Goal: Task Accomplishment & Management: Complete application form

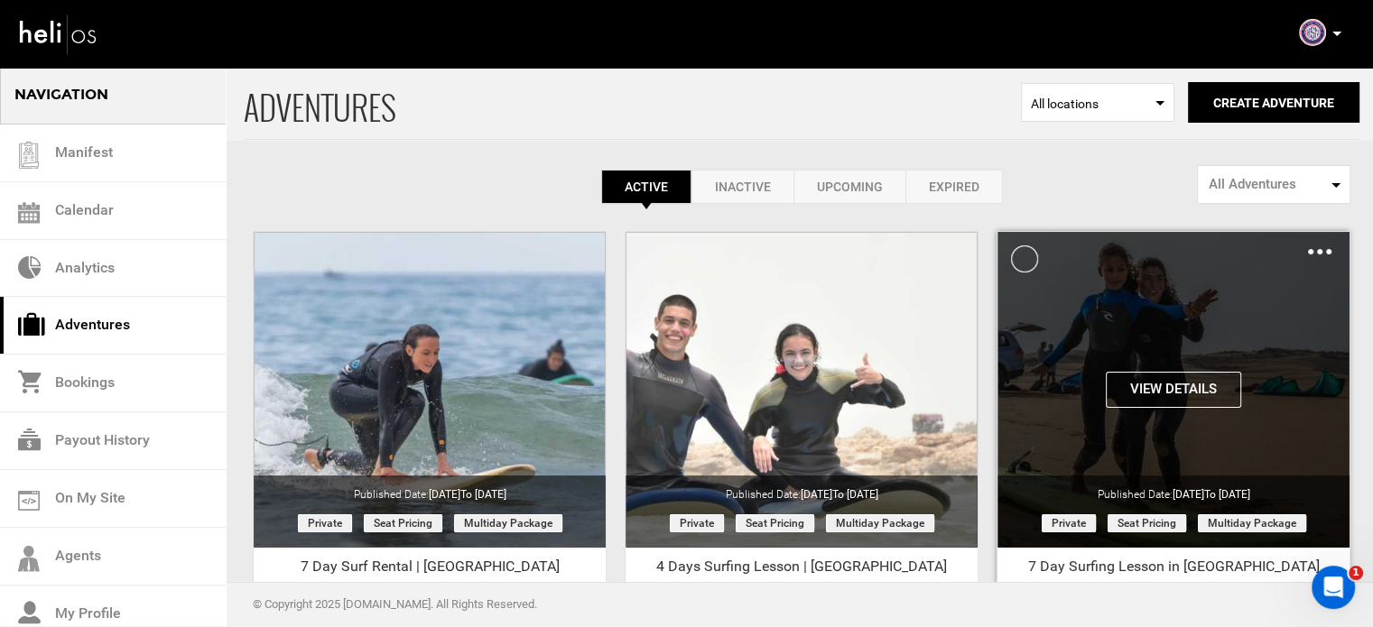
scroll to position [224, 0]
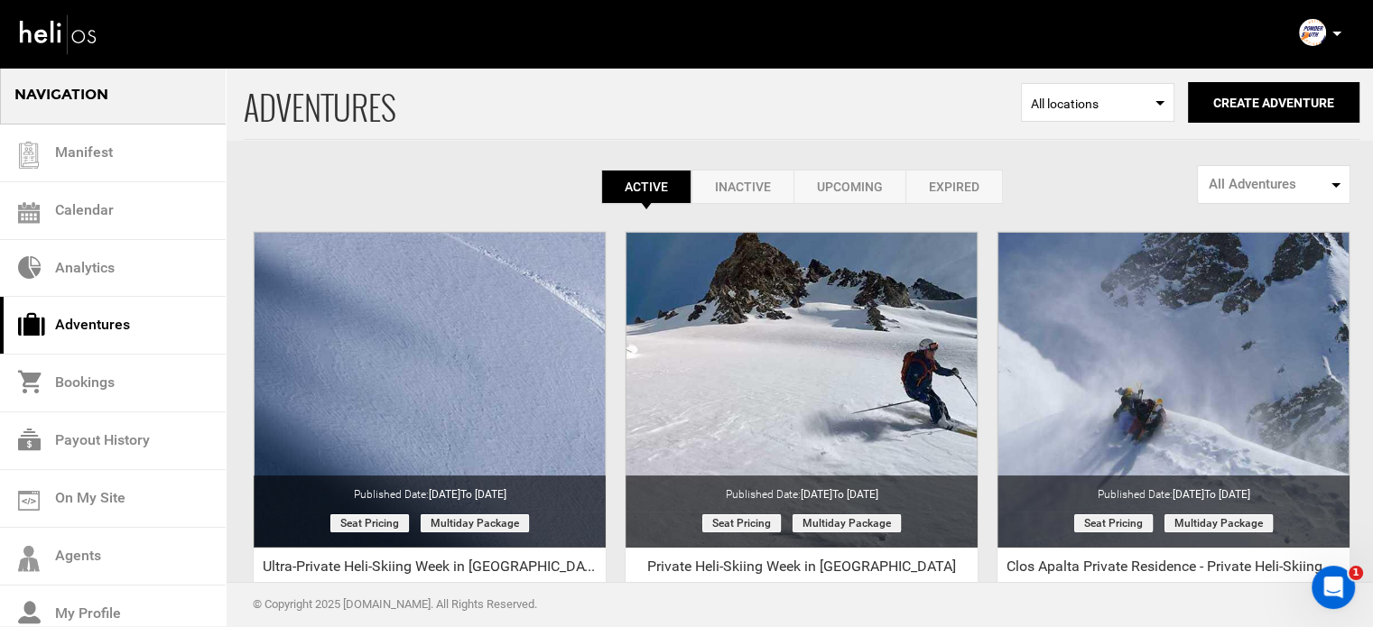
click at [0, 0] on div "View Details Clone De-Activate Share Delete" at bounding box center [0, 0] width 0 height 0
click at [970, 169] on div "Active Inactive Upcoming Expired Active Active Inactive Upcoming Expired Active…" at bounding box center [801, 135] width 1115 height 138
click at [963, 187] on link "Expired" at bounding box center [953, 187] width 97 height 34
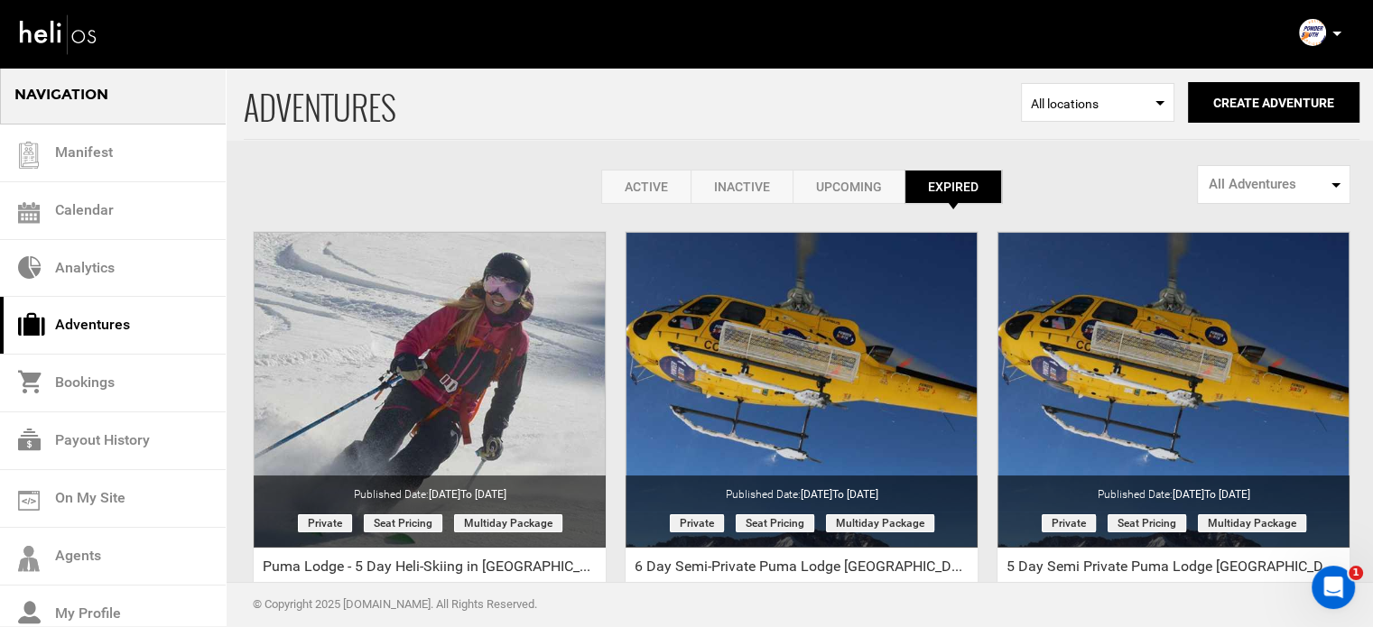
click at [632, 182] on link "Active" at bounding box center [645, 187] width 89 height 34
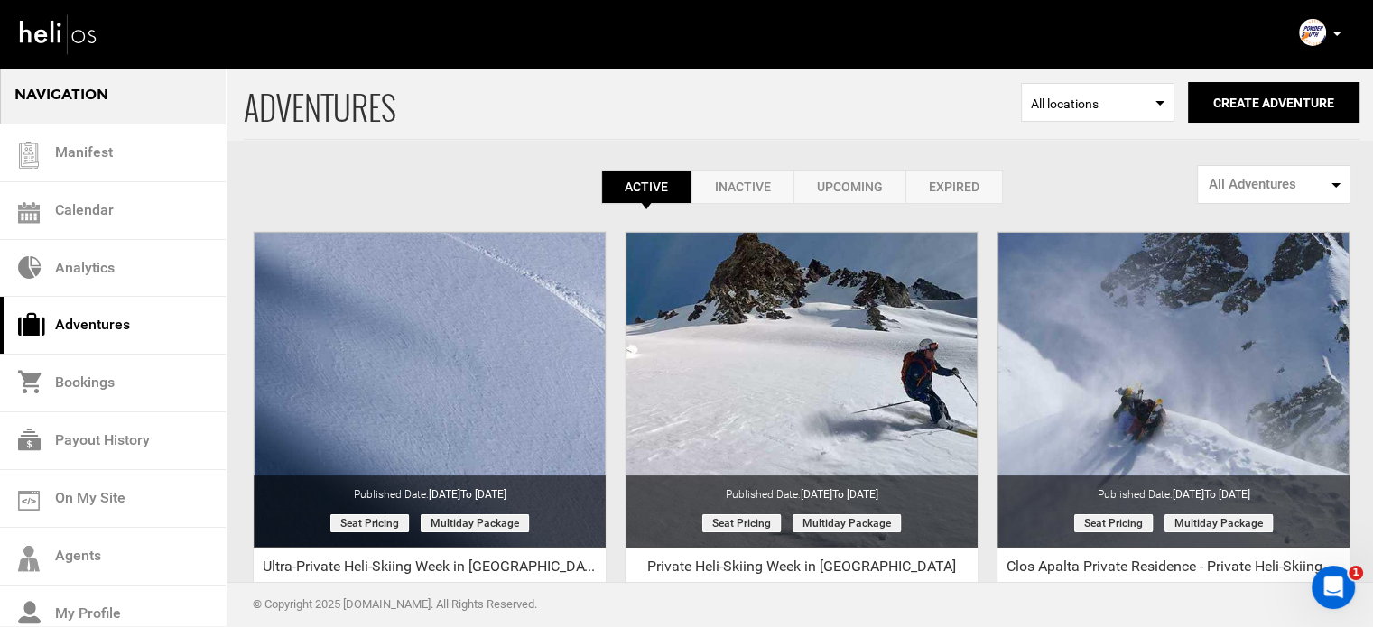
click at [1338, 33] on icon at bounding box center [1336, 34] width 9 height 5
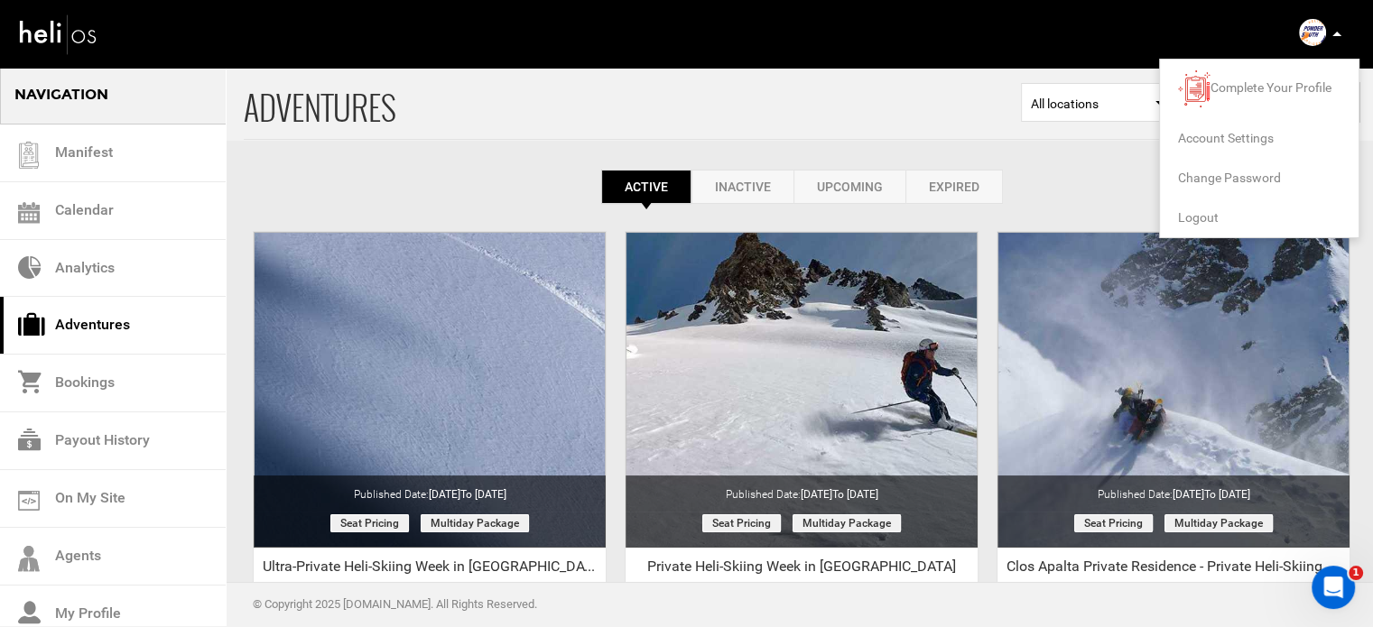
click at [1207, 212] on span "Logout" at bounding box center [1198, 217] width 41 height 14
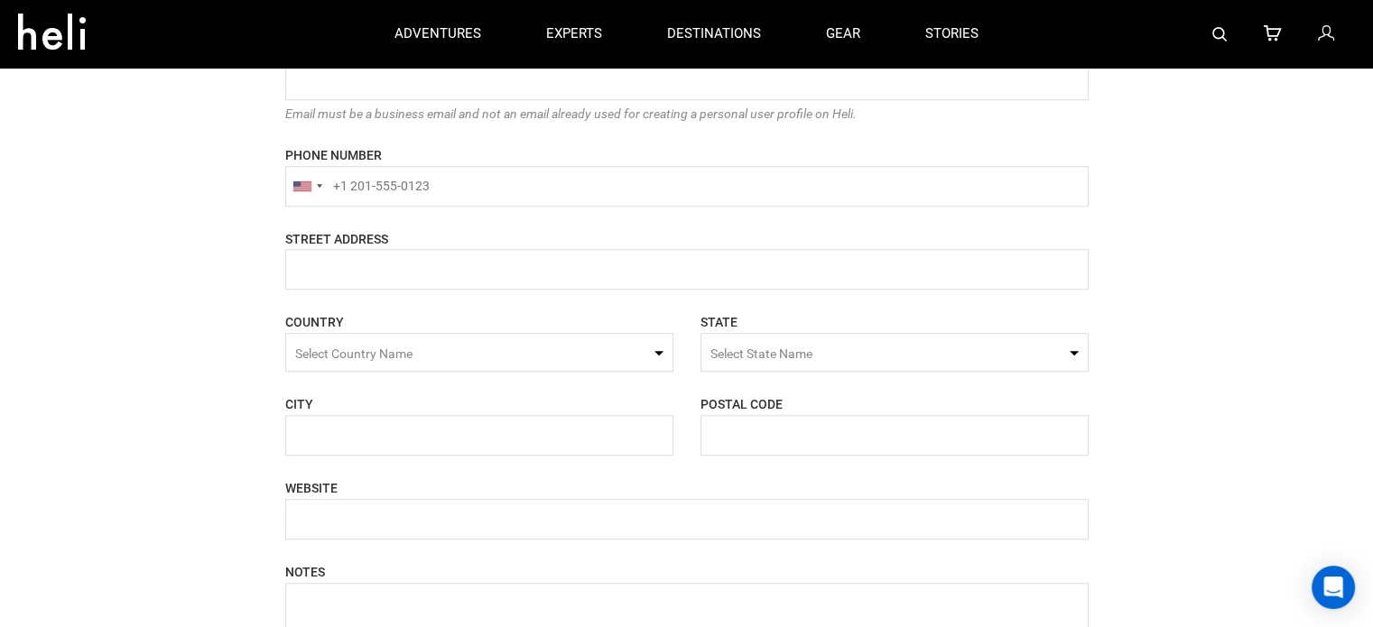
scroll to position [1083, 0]
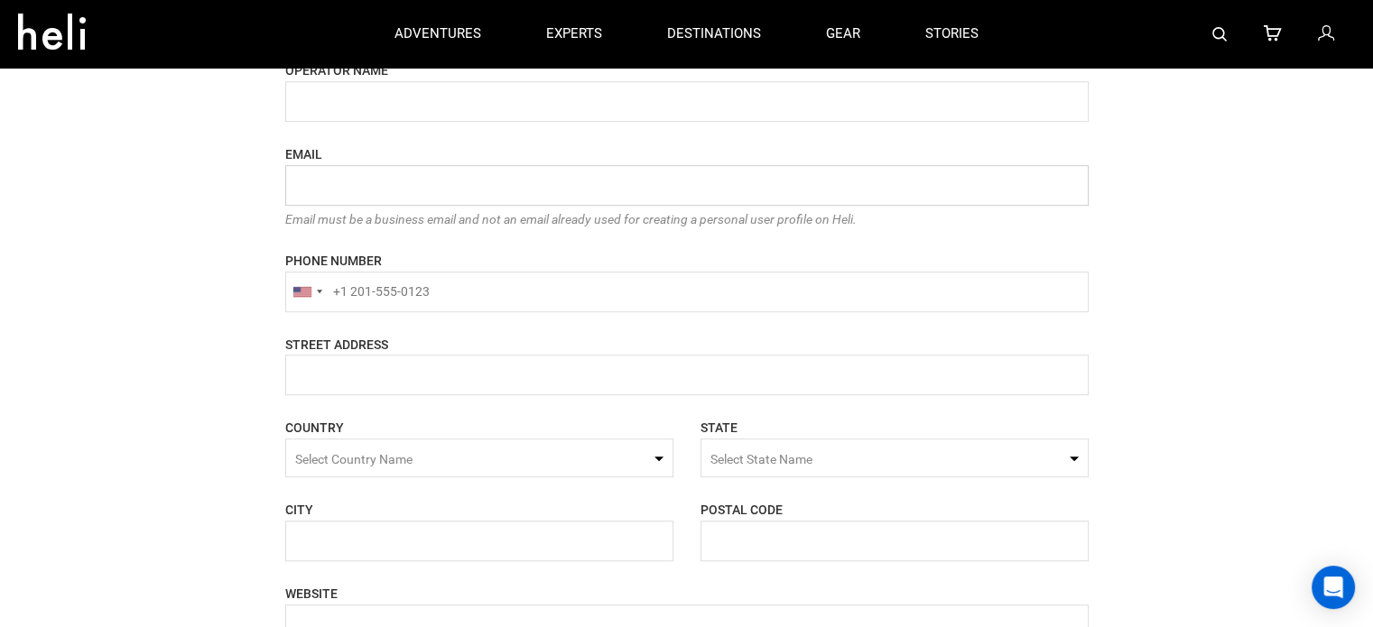
drag, startPoint x: 347, startPoint y: 171, endPoint x: 347, endPoint y: 184, distance: 13.5
click at [347, 182] on input "email" at bounding box center [686, 185] width 803 height 41
paste input "rewildsafaris@yopmail.com"
type input "rewildsafaris@yopmail.com"
click at [334, 364] on input "name" at bounding box center [686, 375] width 803 height 41
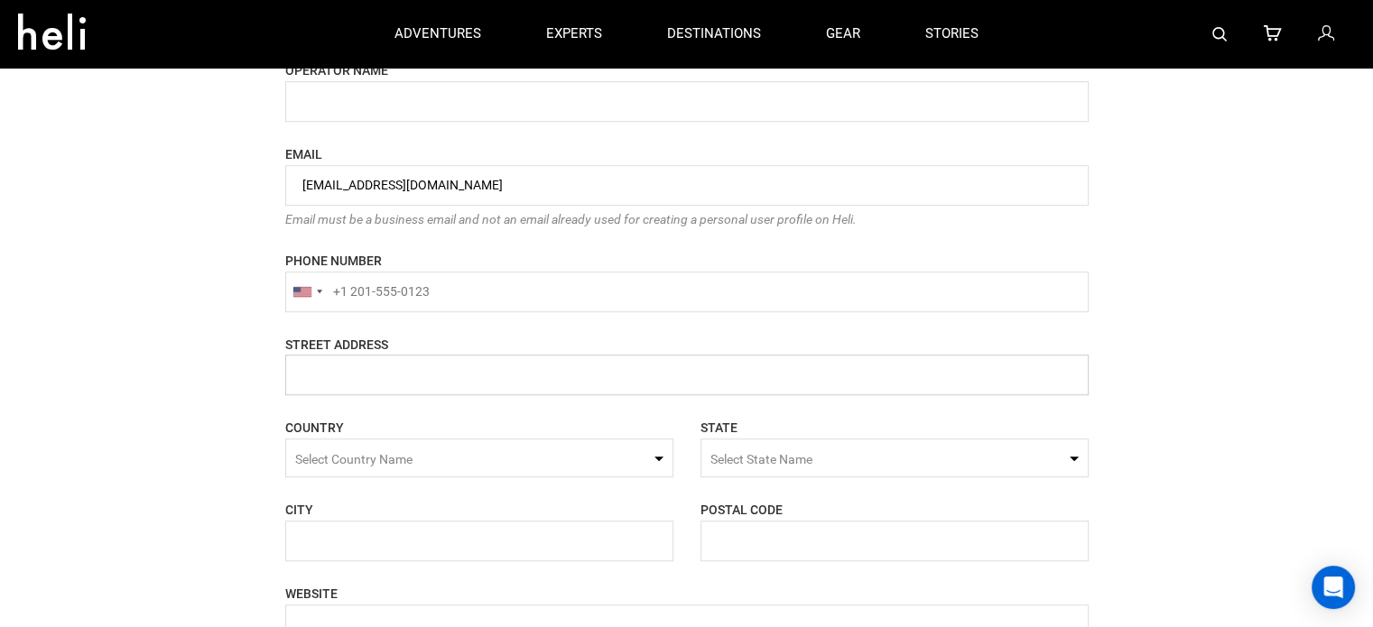
paste input "640 Willard Rd, Suite 100, High Point, North Carolina 27265"
click at [612, 375] on input "name" at bounding box center [686, 375] width 803 height 41
type input "640 Willard Rd, Suite 100, High Point, North Carolina 27265"
click at [796, 541] on input "text" at bounding box center [894, 541] width 388 height 41
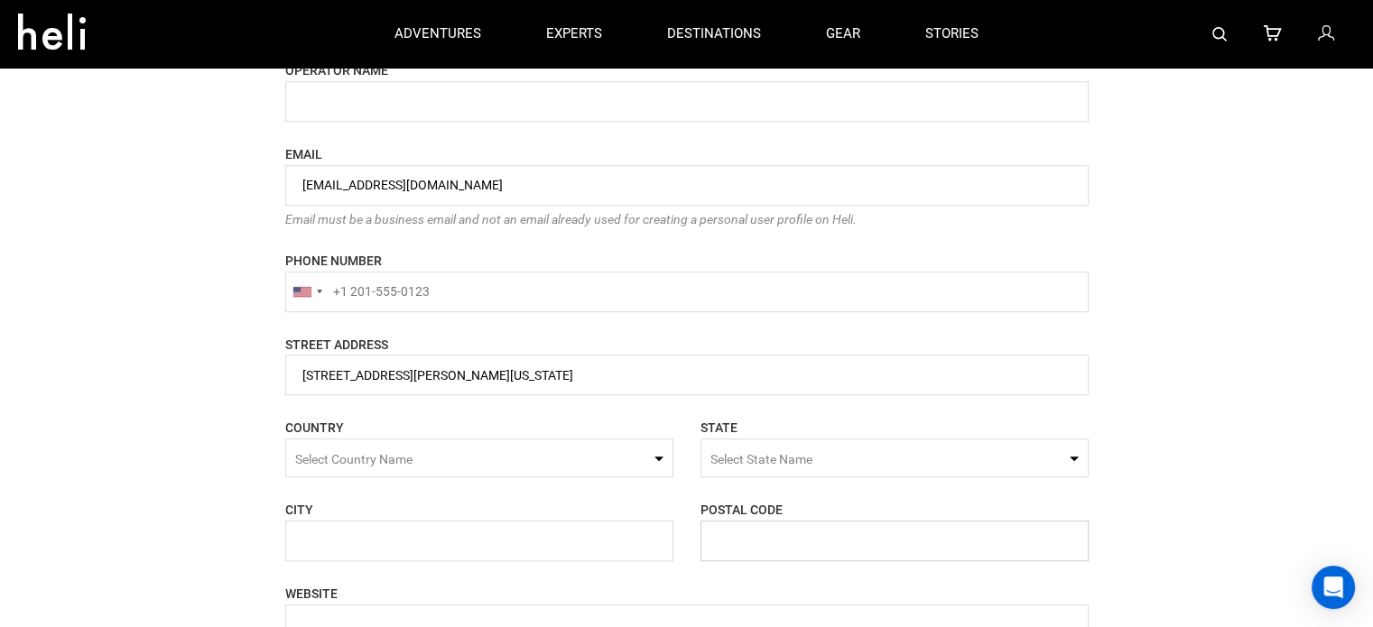
paste input "27265"
type input "27265"
click at [469, 458] on span "Select Country Name" at bounding box center [479, 458] width 388 height 39
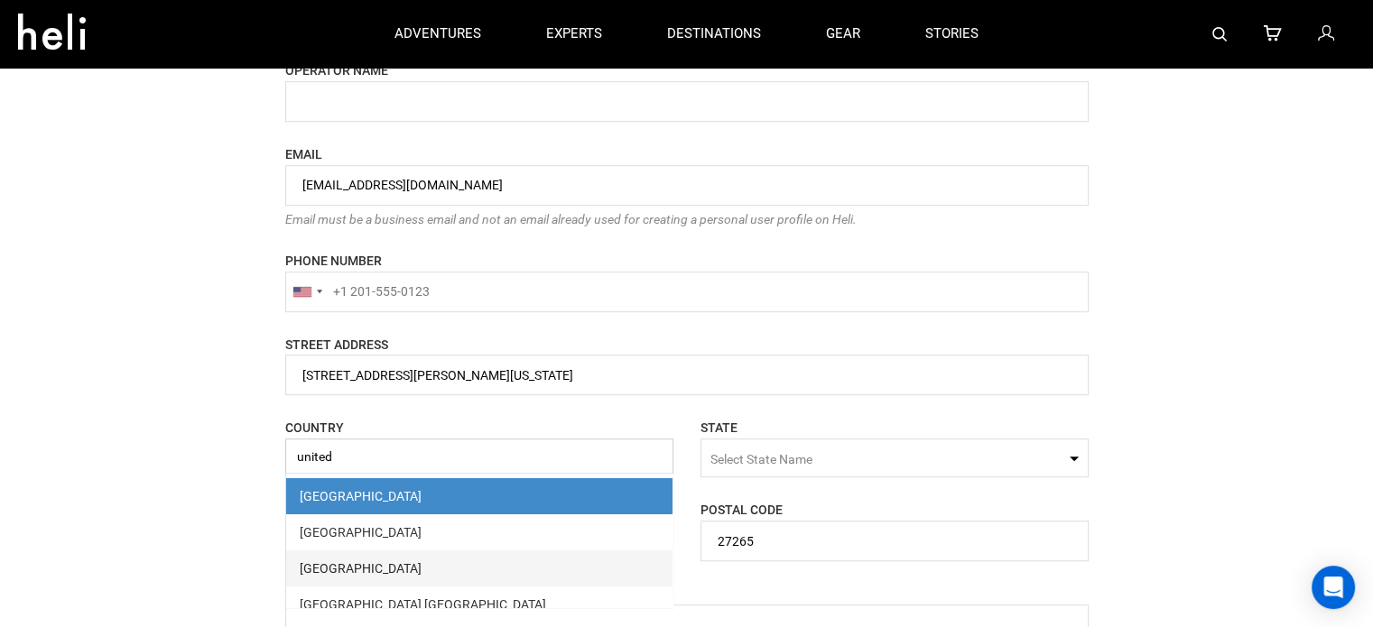
type input "united"
click at [402, 559] on span "United States" at bounding box center [479, 568] width 386 height 36
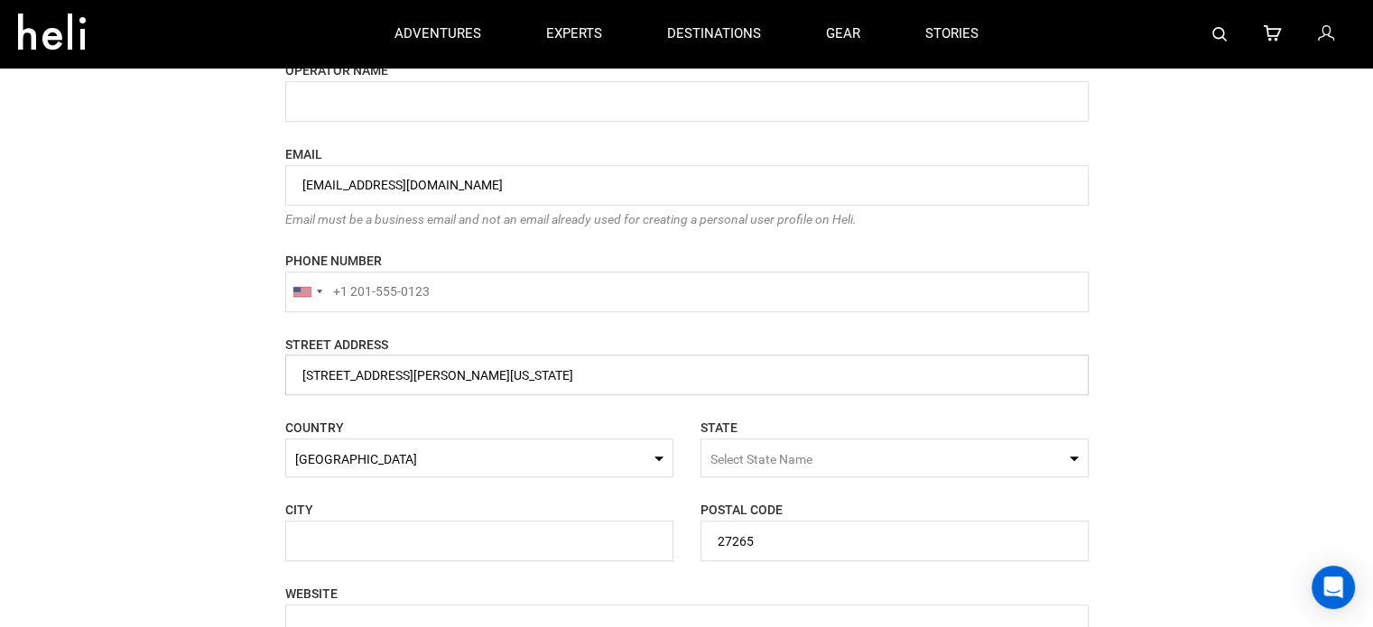
drag, startPoint x: 513, startPoint y: 382, endPoint x: 592, endPoint y: 383, distance: 79.4
click at [592, 383] on input "name" at bounding box center [686, 375] width 803 height 41
click at [763, 458] on span "Select State Name" at bounding box center [761, 459] width 102 height 14
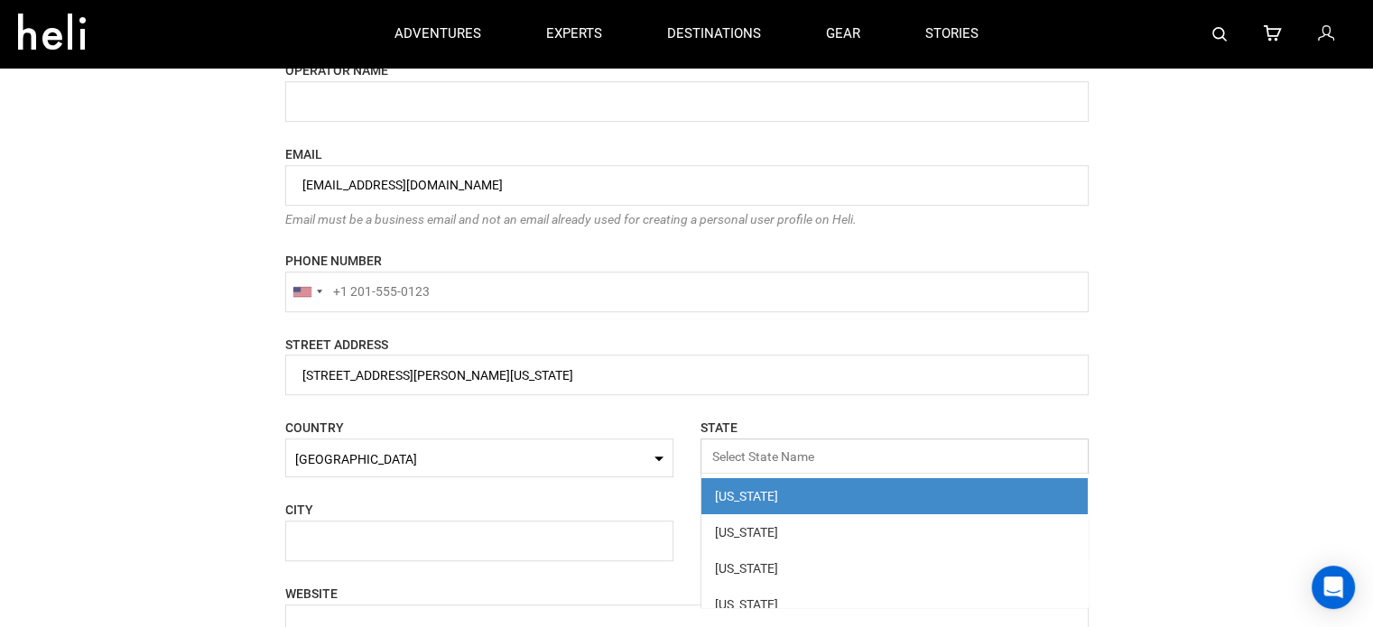
paste input "North Carolina"
type input "North Carolina"
click at [772, 506] on span "North Carolina" at bounding box center [894, 496] width 386 height 36
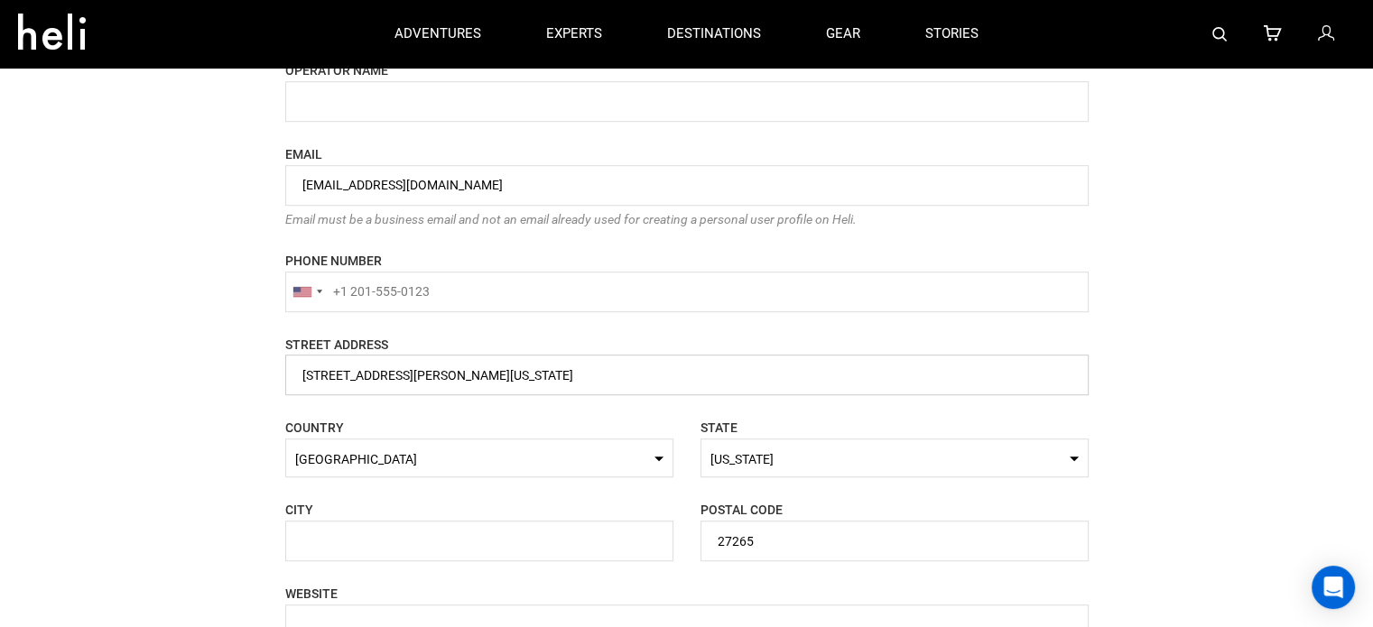
drag, startPoint x: 513, startPoint y: 379, endPoint x: 664, endPoint y: 382, distance: 151.6
click at [664, 382] on input "name" at bounding box center [686, 375] width 803 height 41
click at [457, 375] on input "name" at bounding box center [686, 375] width 803 height 41
drag, startPoint x: 447, startPoint y: 369, endPoint x: 553, endPoint y: 377, distance: 106.8
click at [553, 377] on input "name" at bounding box center [686, 375] width 803 height 41
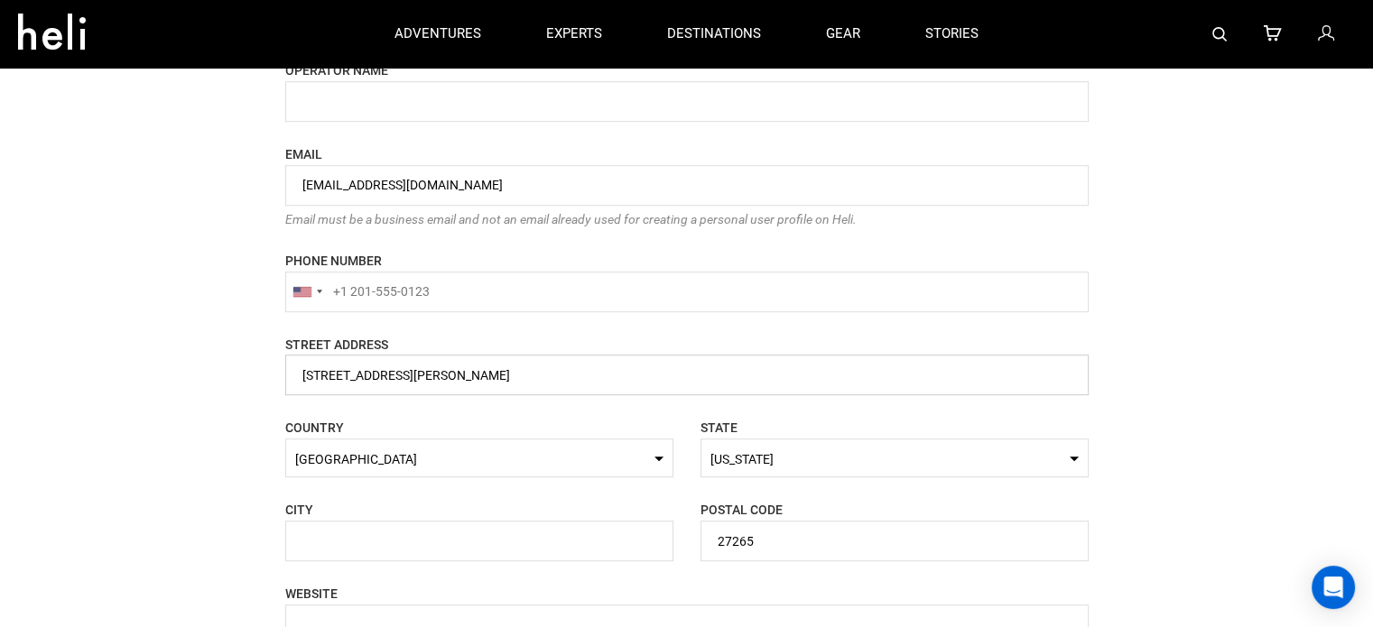
type input "640 Willard Rd, Suite 100, High Point"
click at [405, 532] on input "text" at bounding box center [479, 541] width 388 height 41
paste input "High Point"
type input "High Point"
drag, startPoint x: 444, startPoint y: 371, endPoint x: 564, endPoint y: 382, distance: 120.5
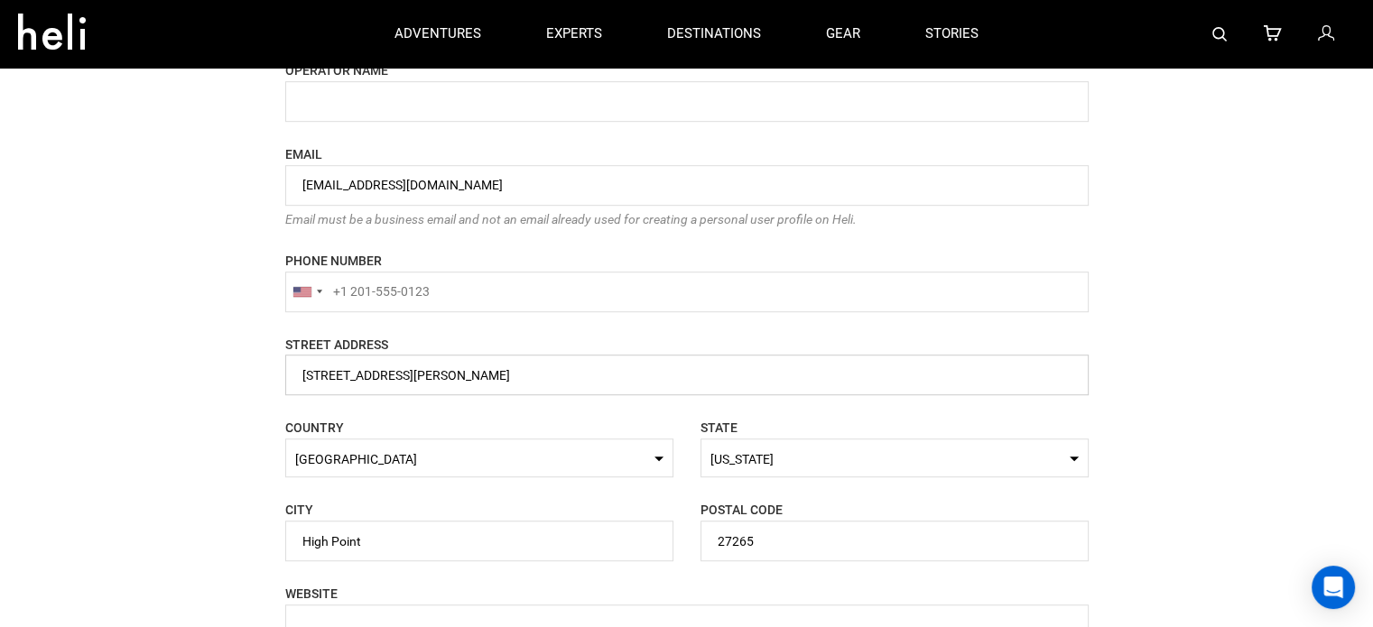
click at [564, 382] on input "name" at bounding box center [686, 375] width 803 height 41
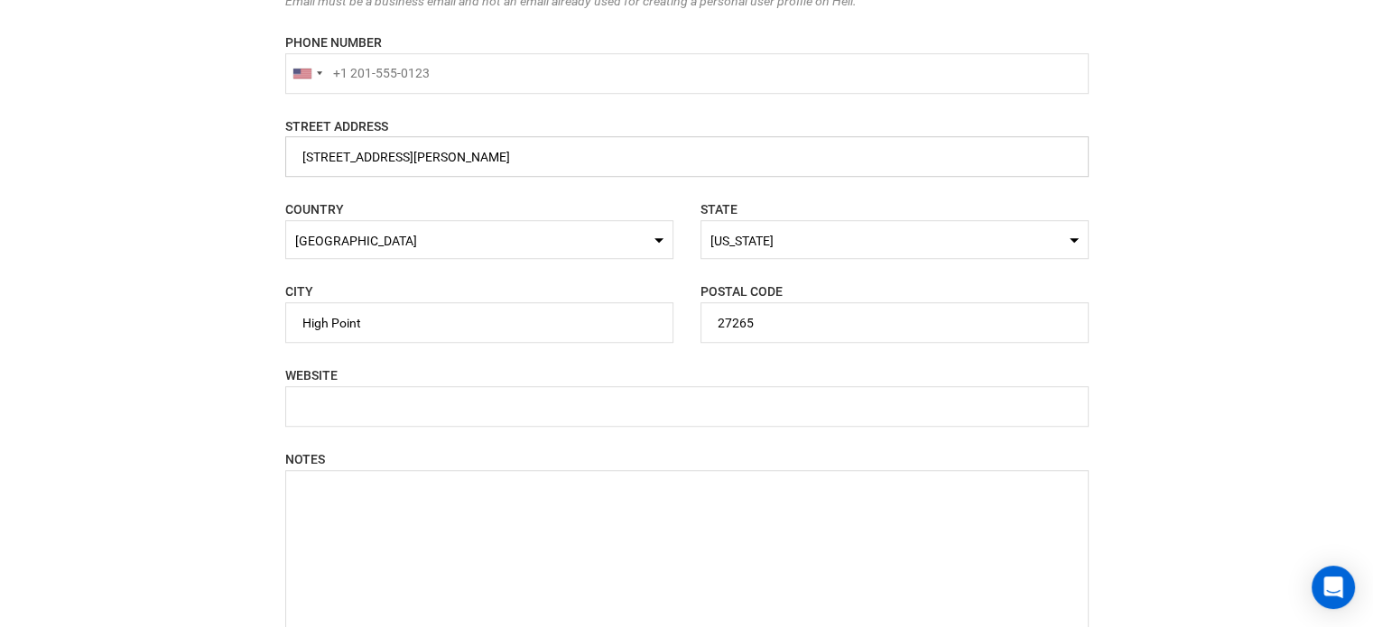
scroll to position [1354, 0]
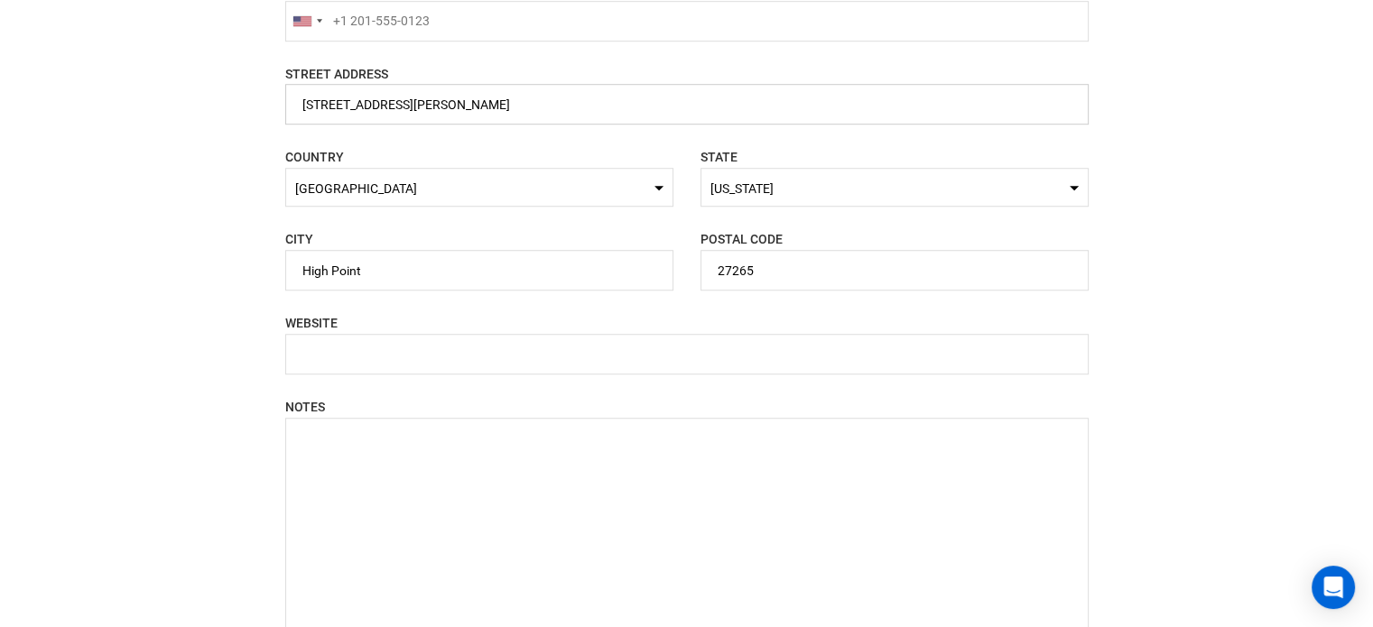
type input "640 Willard Rd, Suite 100"
click at [452, 356] on input "text" at bounding box center [686, 354] width 803 height 41
paste input "https://rewildsafaris.com/signature-safaris/"
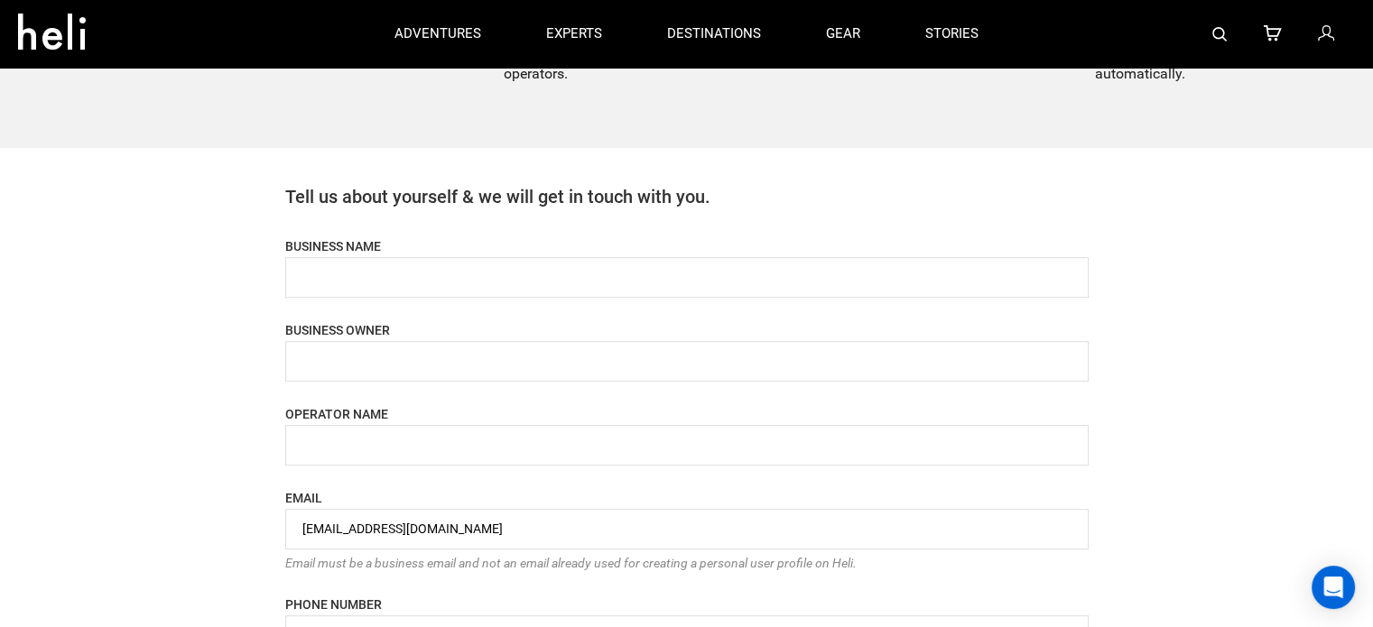
scroll to position [722, 0]
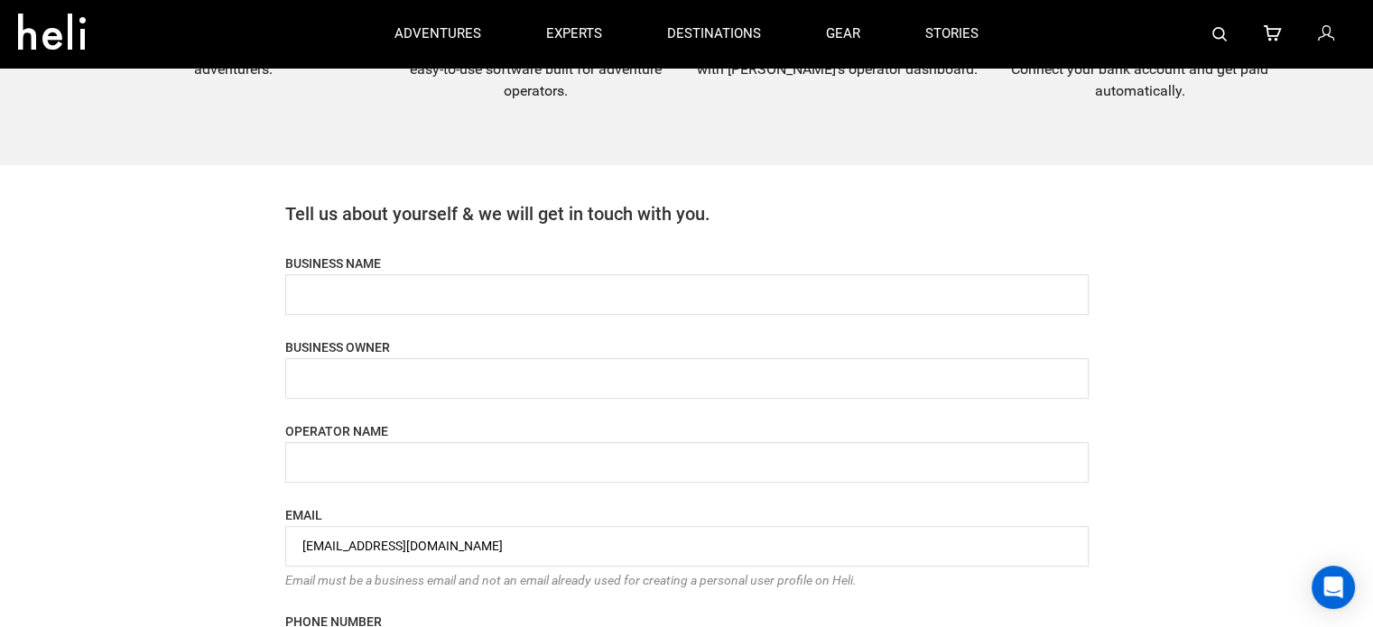
type input "https://rewildsafaris.com/signature-safaris/"
click at [404, 287] on input "name" at bounding box center [686, 294] width 803 height 41
paste input "Rewild Safaris"
type input "Rewild Safaris"
click at [361, 381] on input "name" at bounding box center [686, 378] width 803 height 41
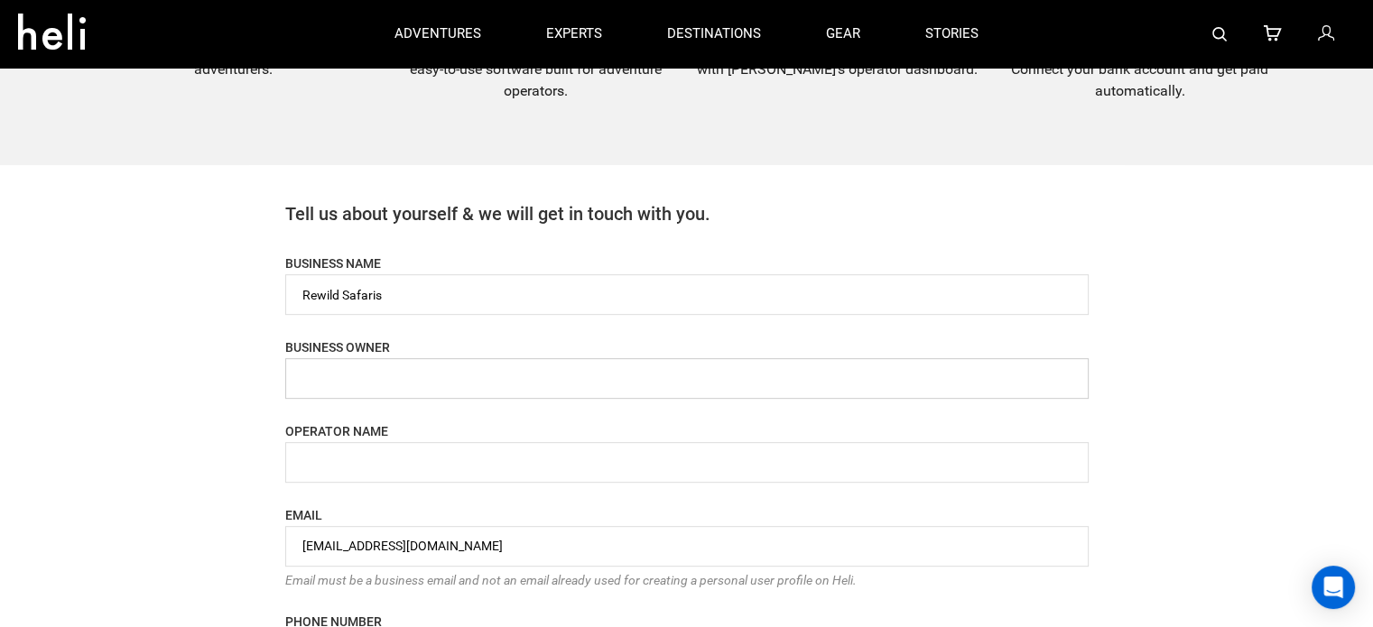
paste input "Rewild Safaris"
type input "Rewild Safaris"
click at [357, 462] on input "name" at bounding box center [686, 462] width 803 height 41
paste input "Rewild Safaris"
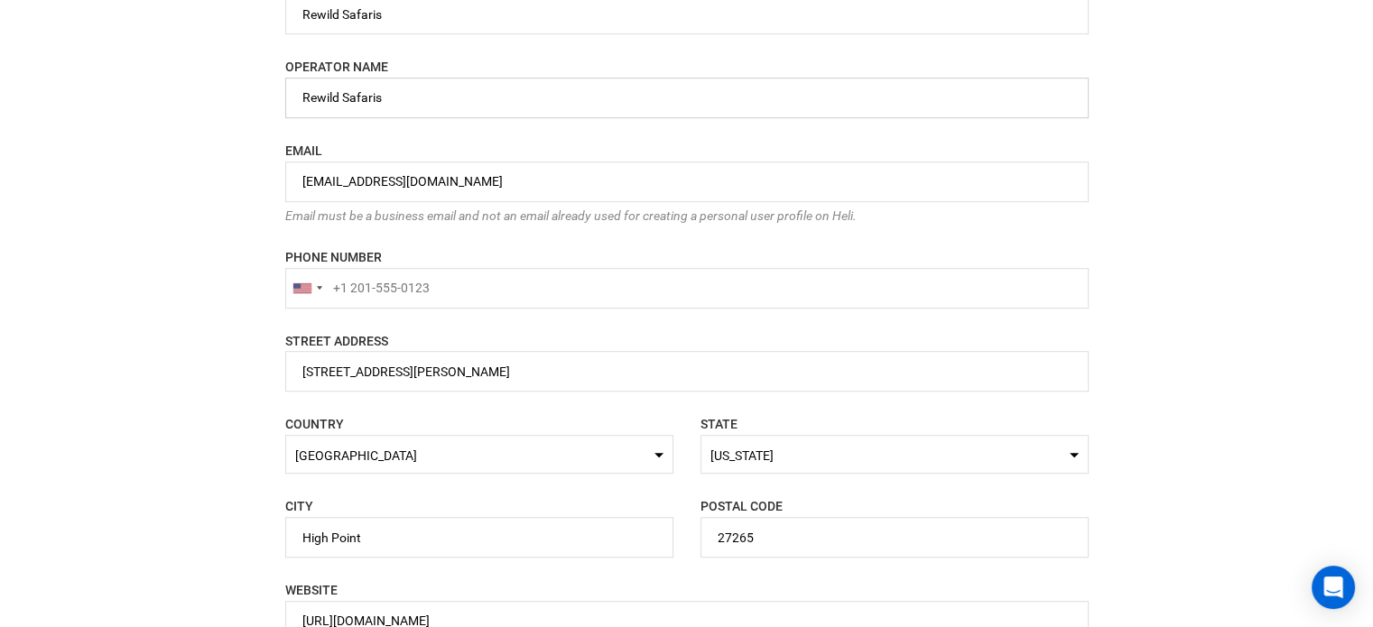
scroll to position [1263, 0]
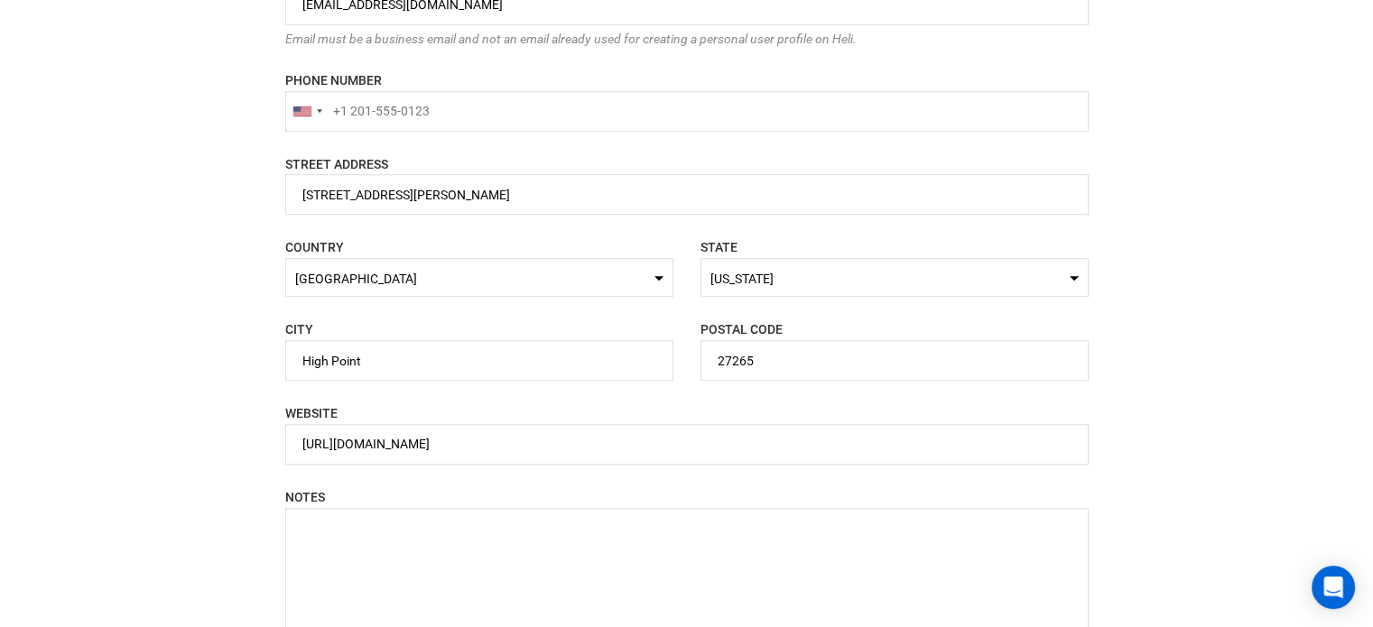
type input "Rewild Safaris"
type input "+1"
click at [358, 106] on input "+1" at bounding box center [686, 111] width 803 height 41
paste input "18007792146"
click at [347, 111] on input "+118007792146" at bounding box center [686, 111] width 803 height 41
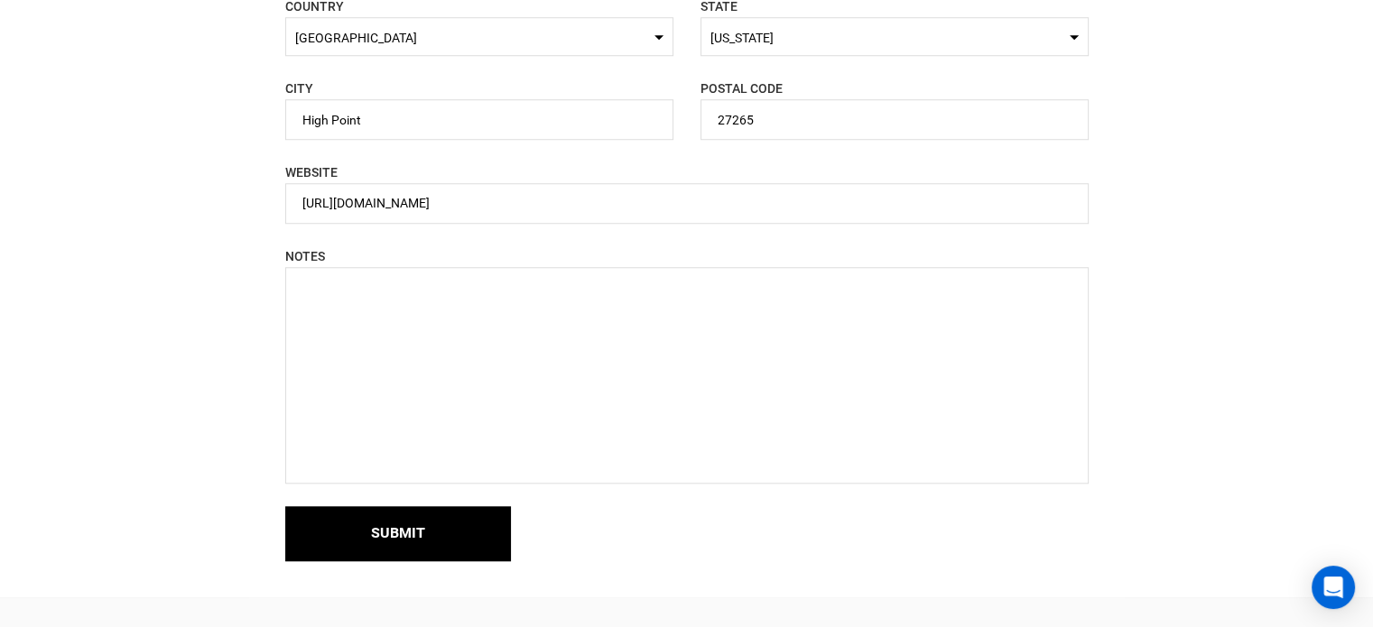
scroll to position [1624, 0]
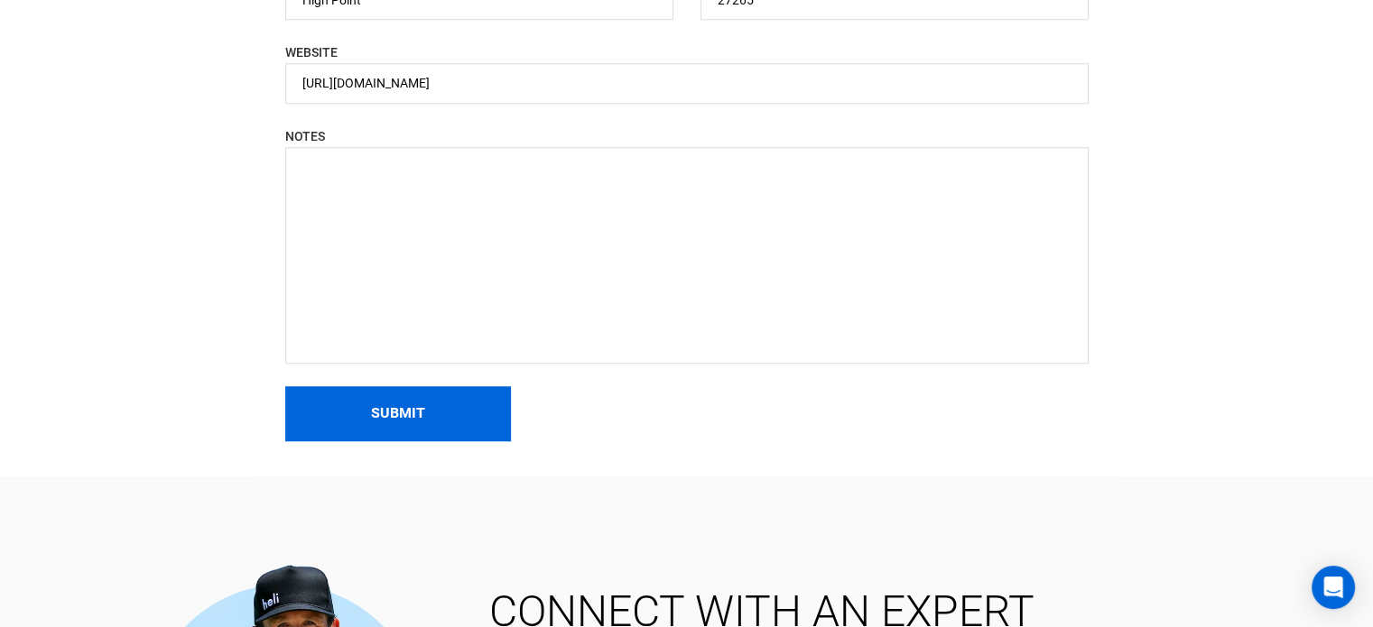
type input "+18007792146"
click at [379, 417] on button "Submit" at bounding box center [398, 413] width 226 height 55
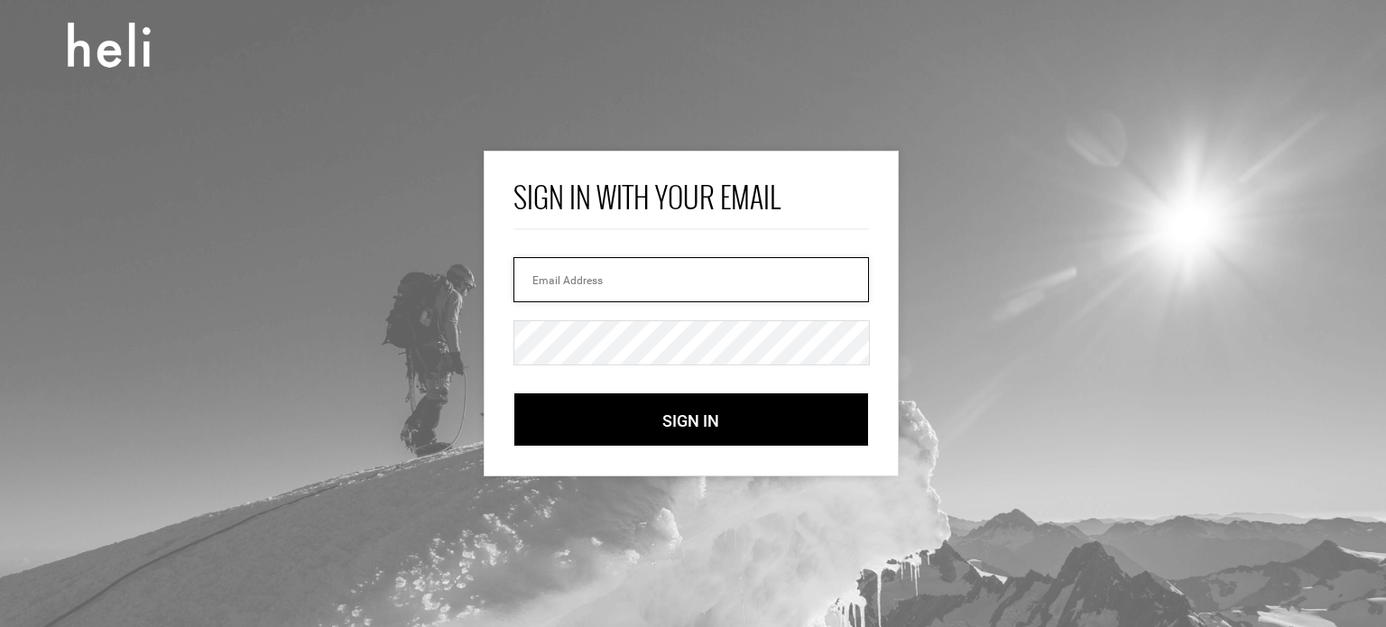
click at [634, 278] on input "email" at bounding box center [691, 279] width 356 height 45
paste input "[EMAIL_ADDRESS][DOMAIN_NAME]"
type input "rewildsafaris@yopmail.com"
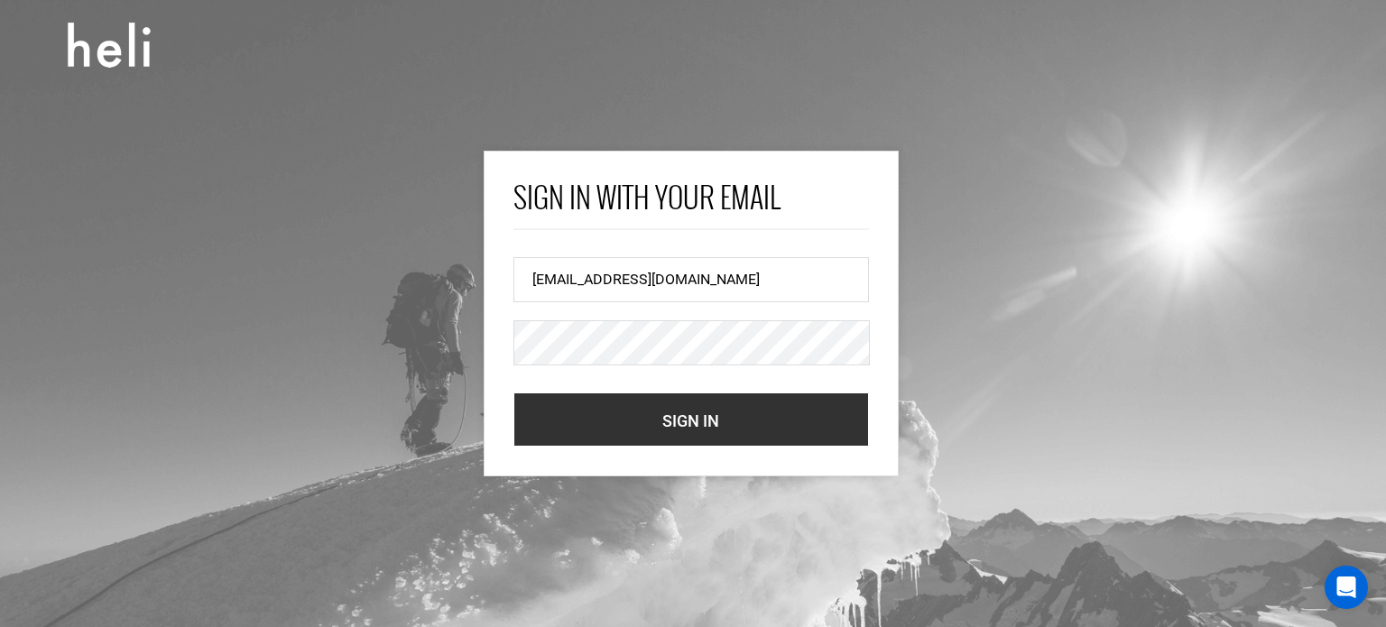
click at [569, 418] on button "Sign In" at bounding box center [691, 420] width 356 height 54
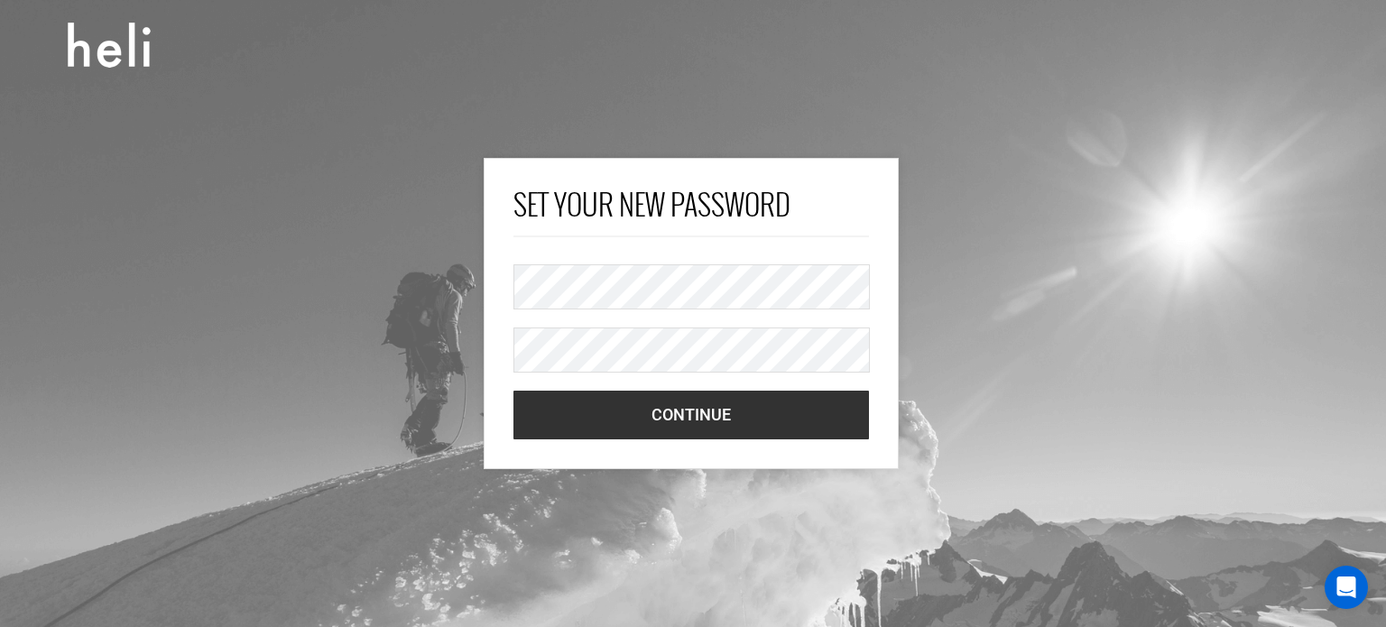
click at [566, 411] on button "Continue" at bounding box center [691, 415] width 356 height 49
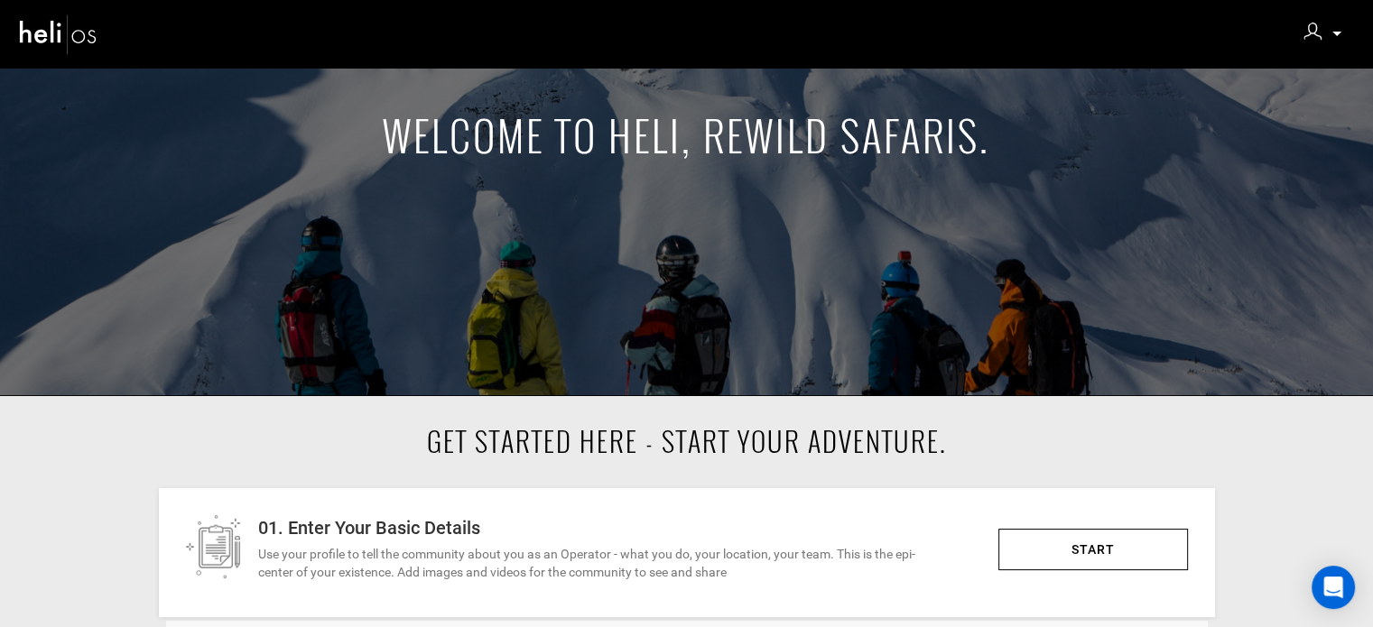
scroll to position [451, 0]
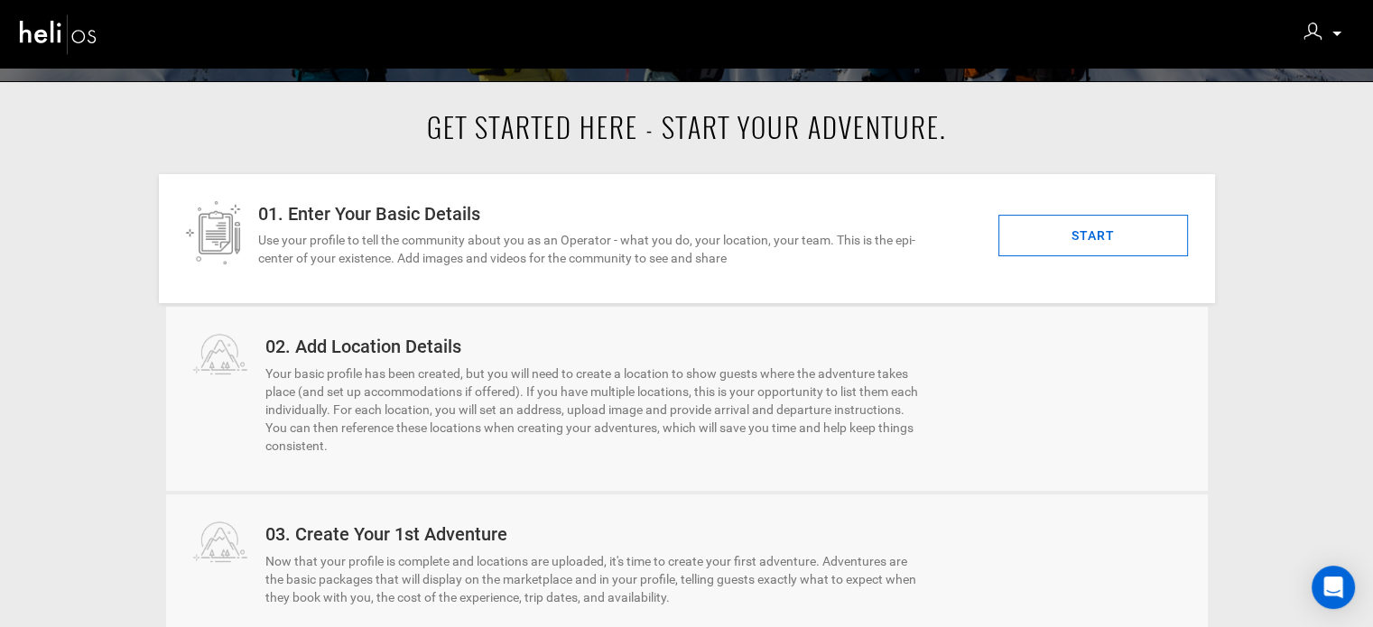
click at [1173, 251] on link "START" at bounding box center [1093, 236] width 190 height 42
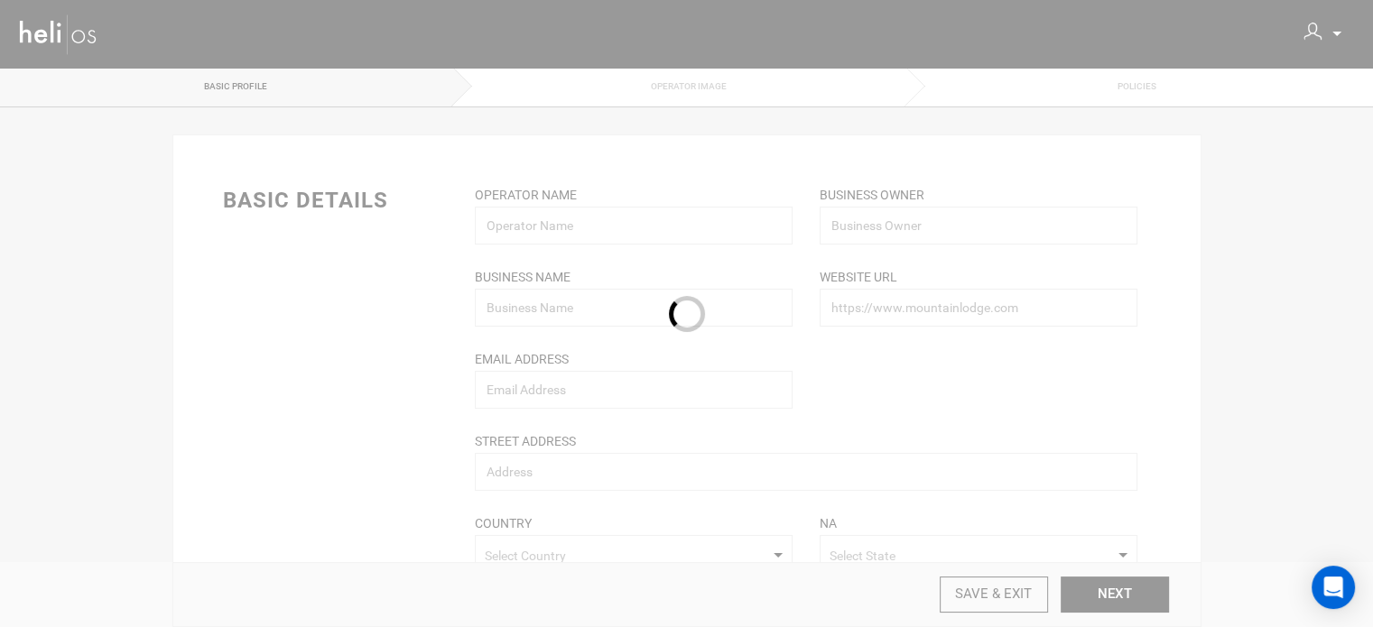
type input "Rewild Safaris"
type input "rewildsafaris@yopmail.com"
type input "Rewild Safaris"
type input "https://rewildsafaris.com/signature-safaris/"
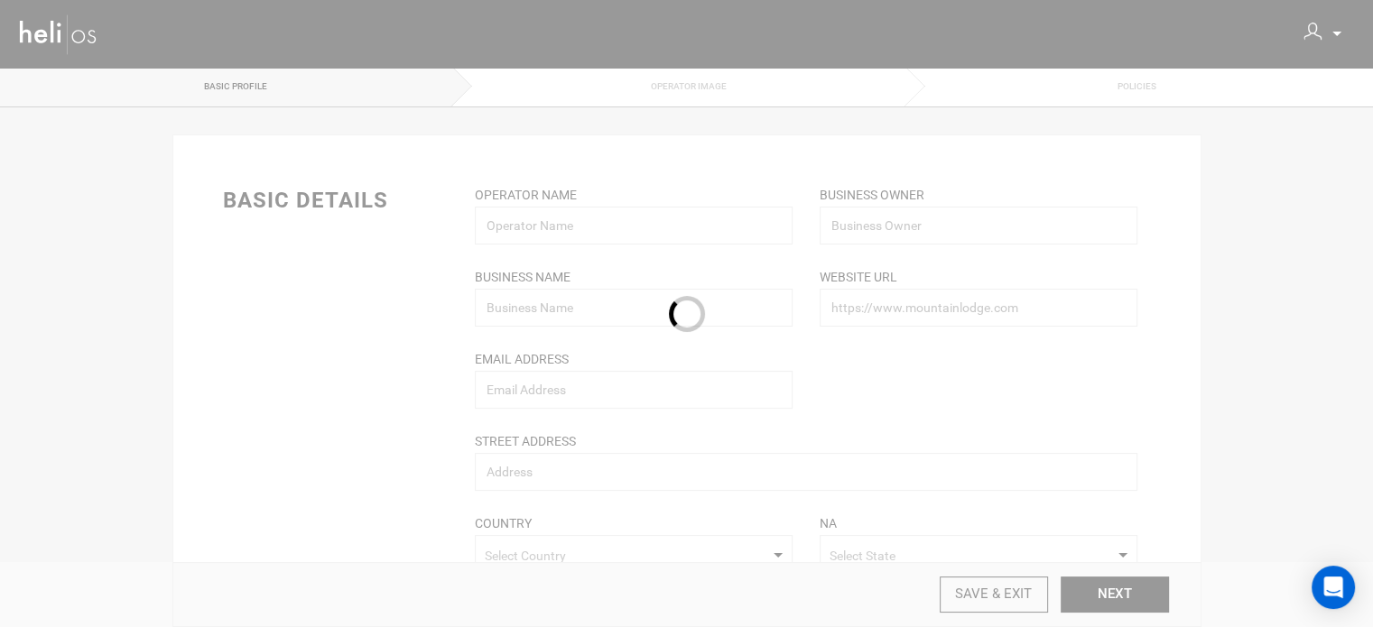
type input "640 Willard Rd, Suite 100"
type input "High Point"
type input "+1 800-779-2146"
type input "27265"
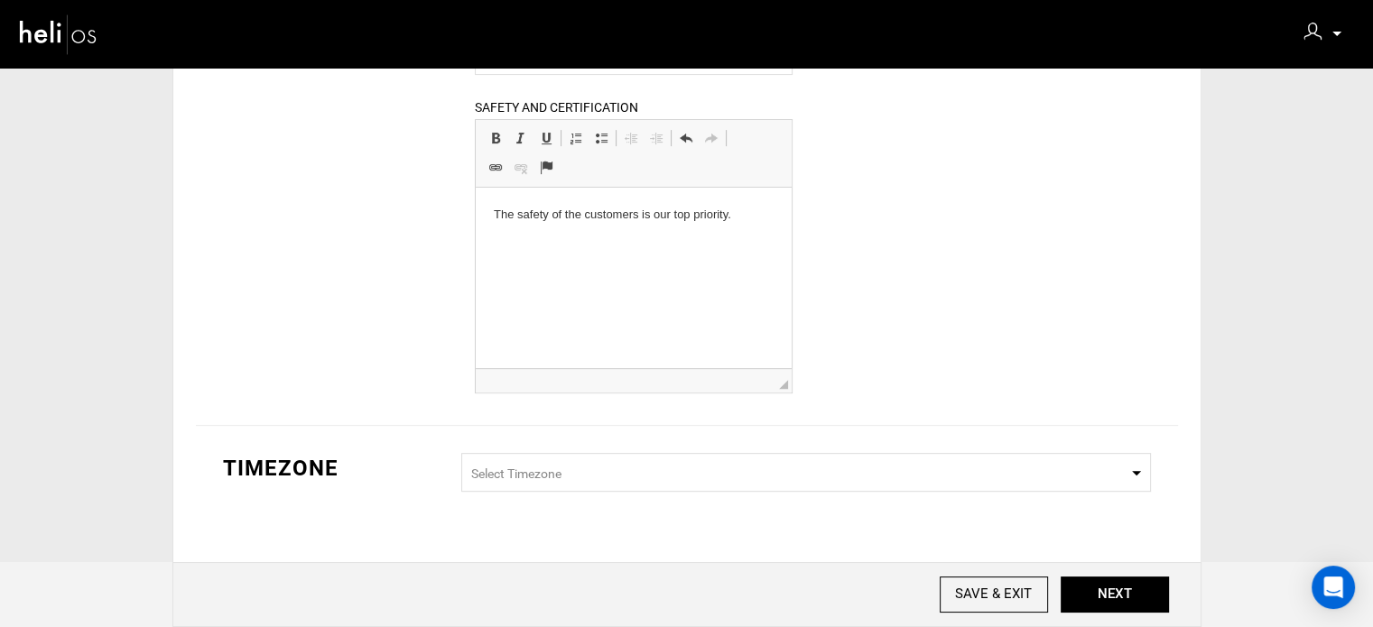
scroll to position [693, 0]
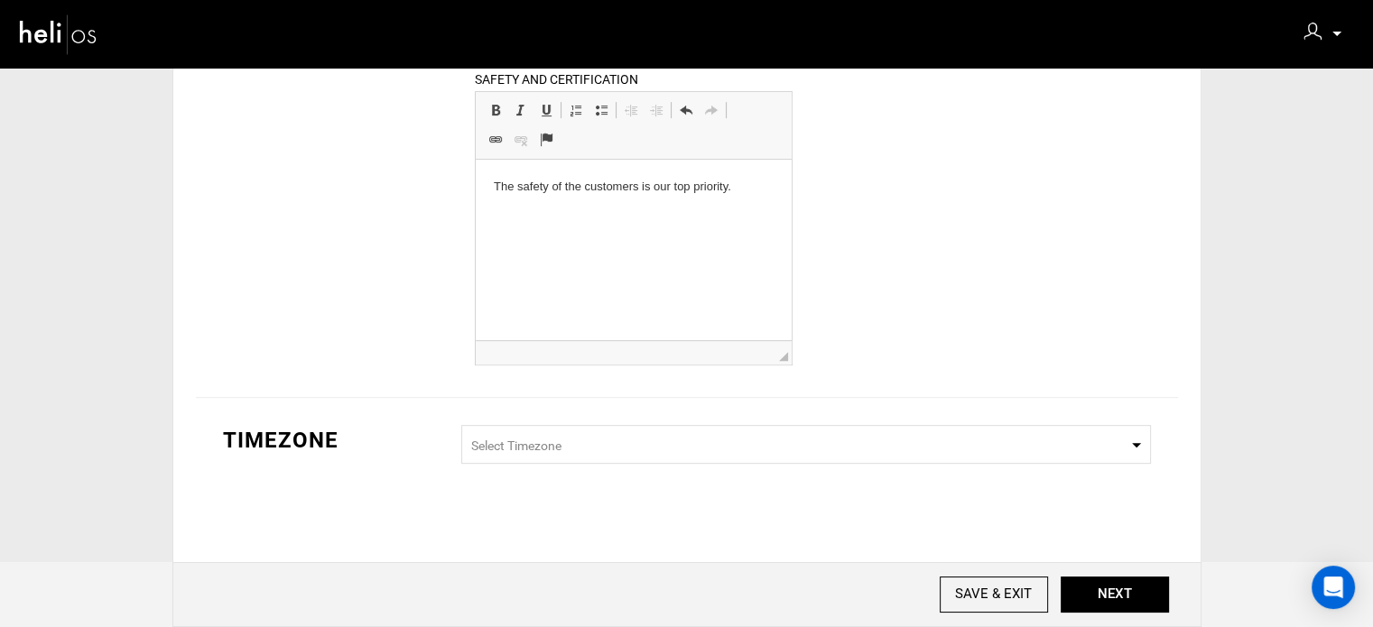
click at [587, 441] on span "Select Timezone" at bounding box center [805, 444] width 689 height 39
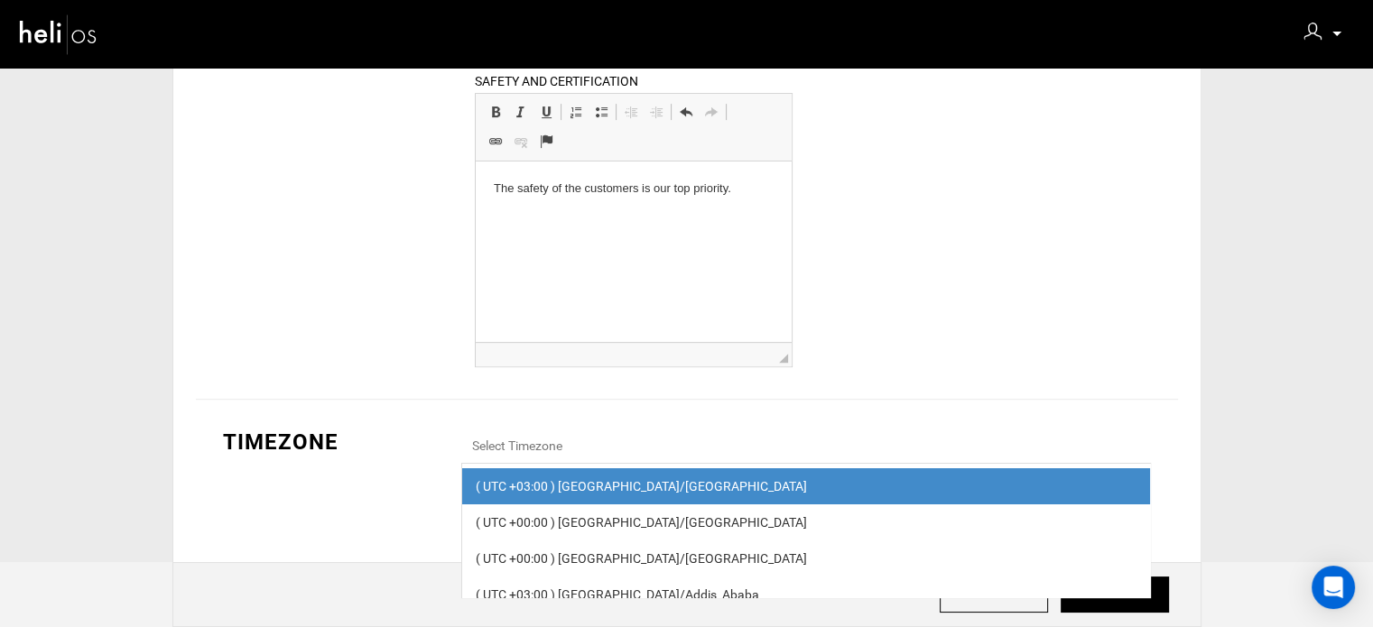
scroll to position [691, 0]
type input "u"
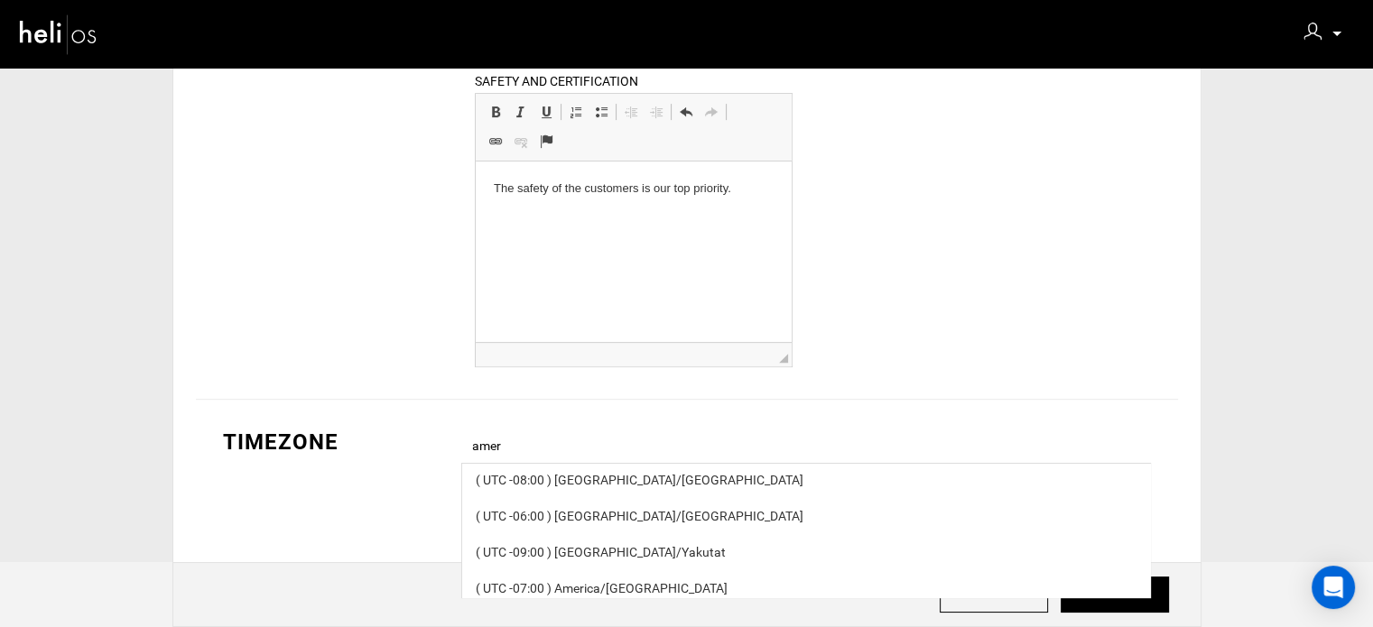
scroll to position [5181, 0]
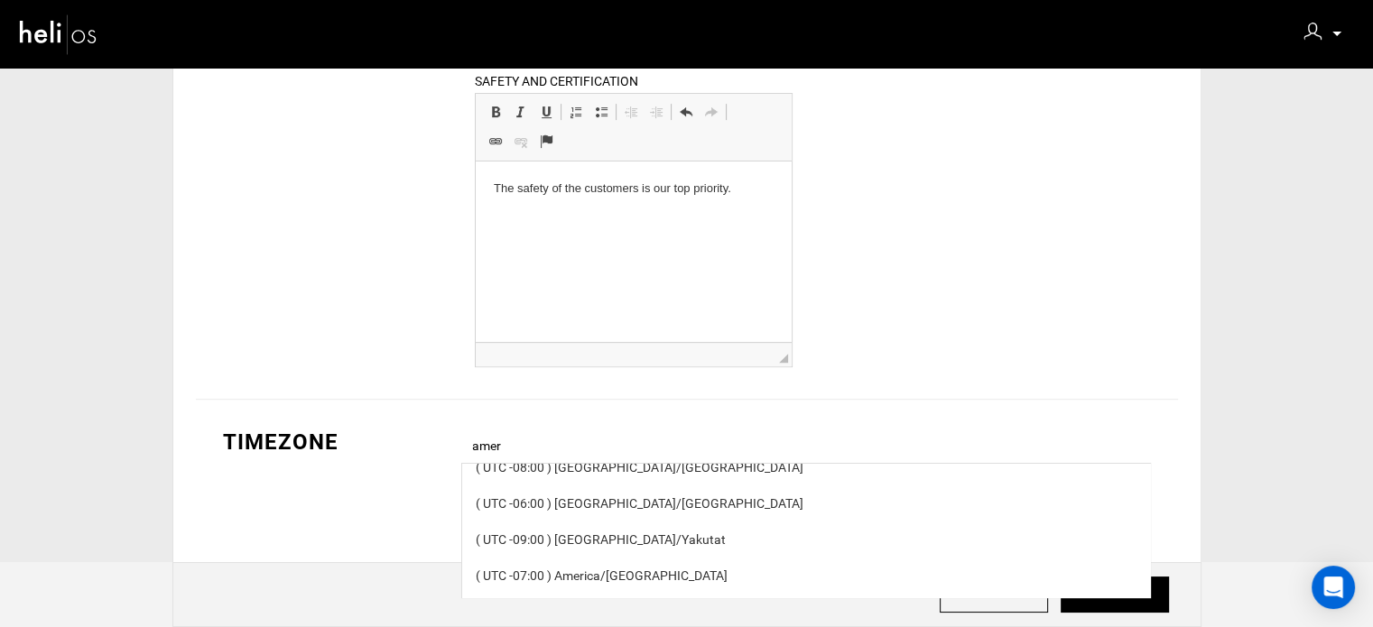
type input "amer"
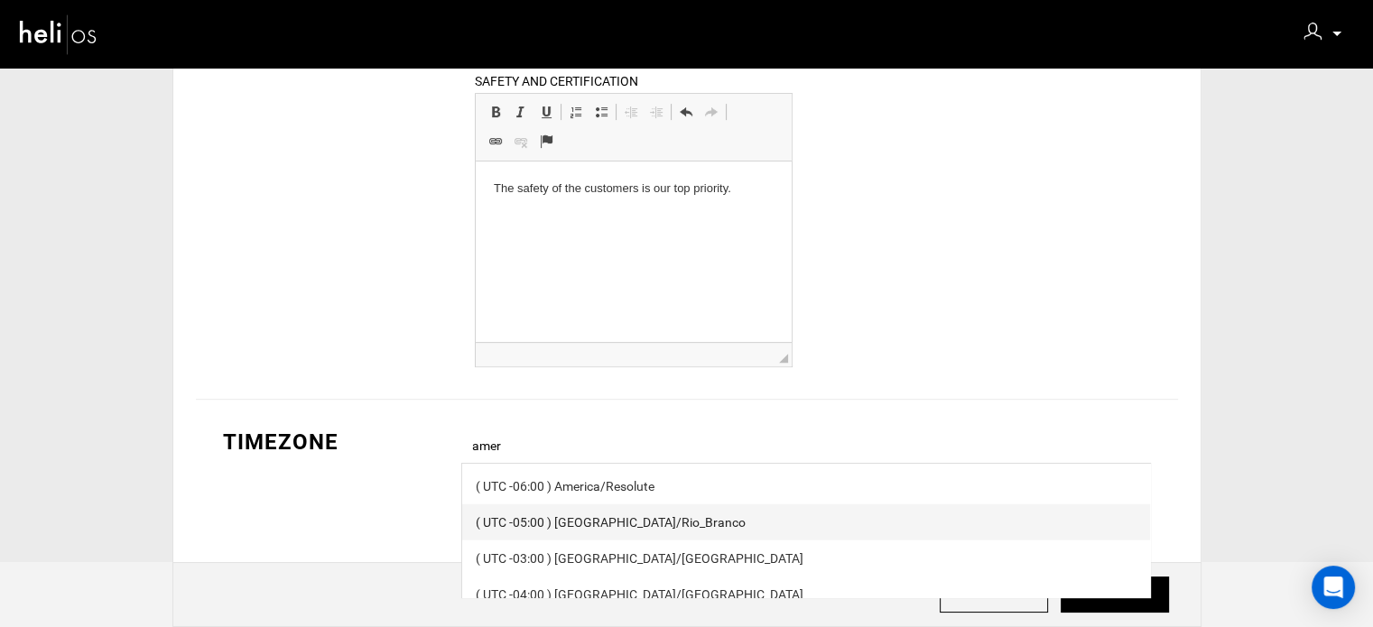
click at [617, 526] on div "( UTC -05:00 ) America/Rio_Branco" at bounding box center [806, 522] width 661 height 18
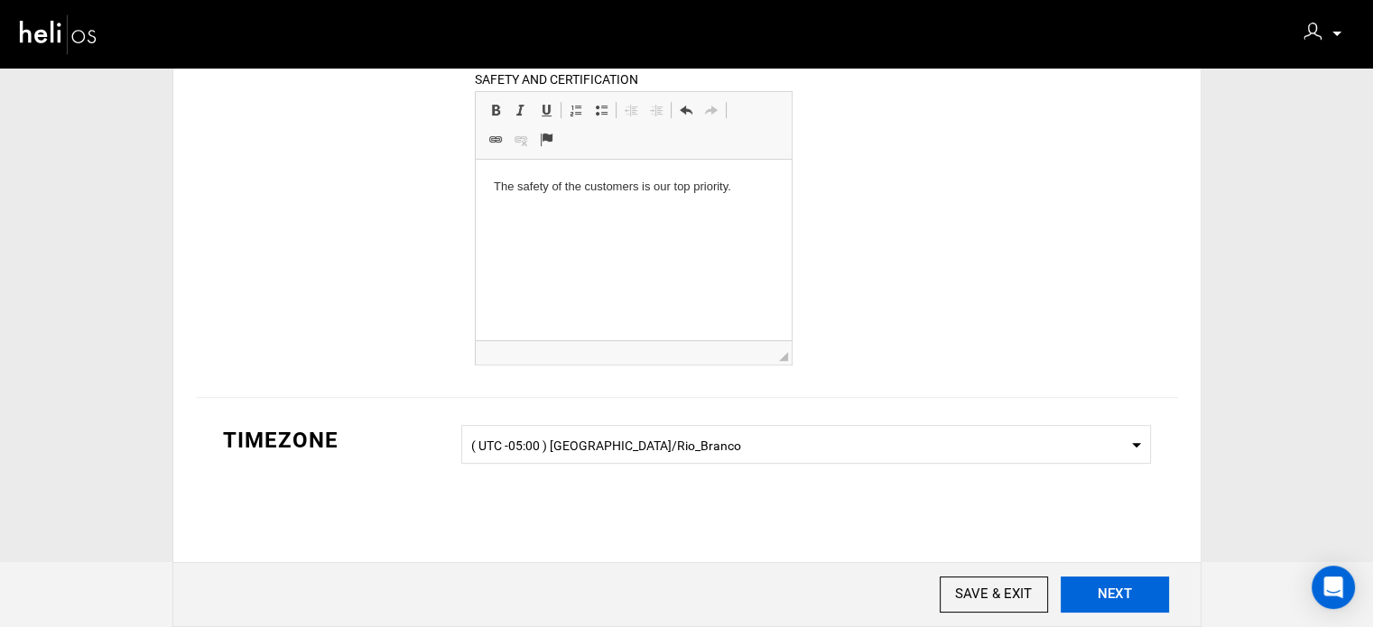
click at [1150, 598] on input "NEXT" at bounding box center [1114, 595] width 108 height 36
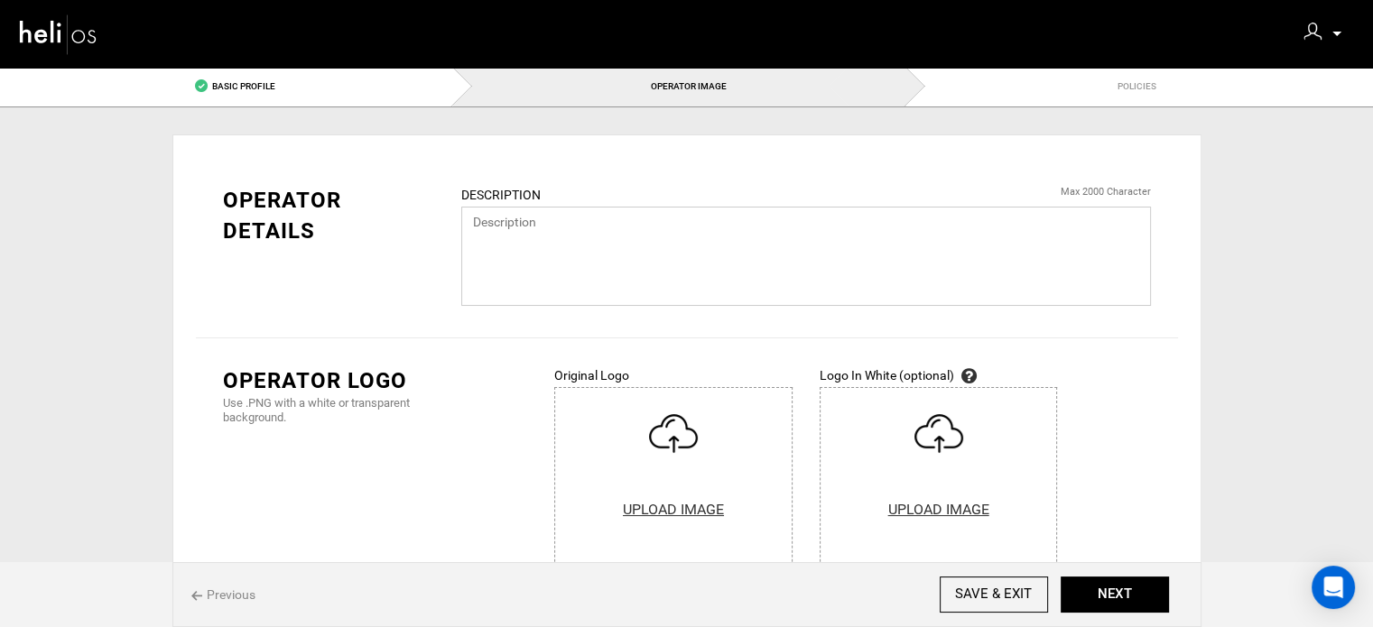
click at [574, 249] on textarea at bounding box center [805, 256] width 689 height 99
paste textarea "Rewilding is conservation’s new frontier. And we are its avid explorers. After …"
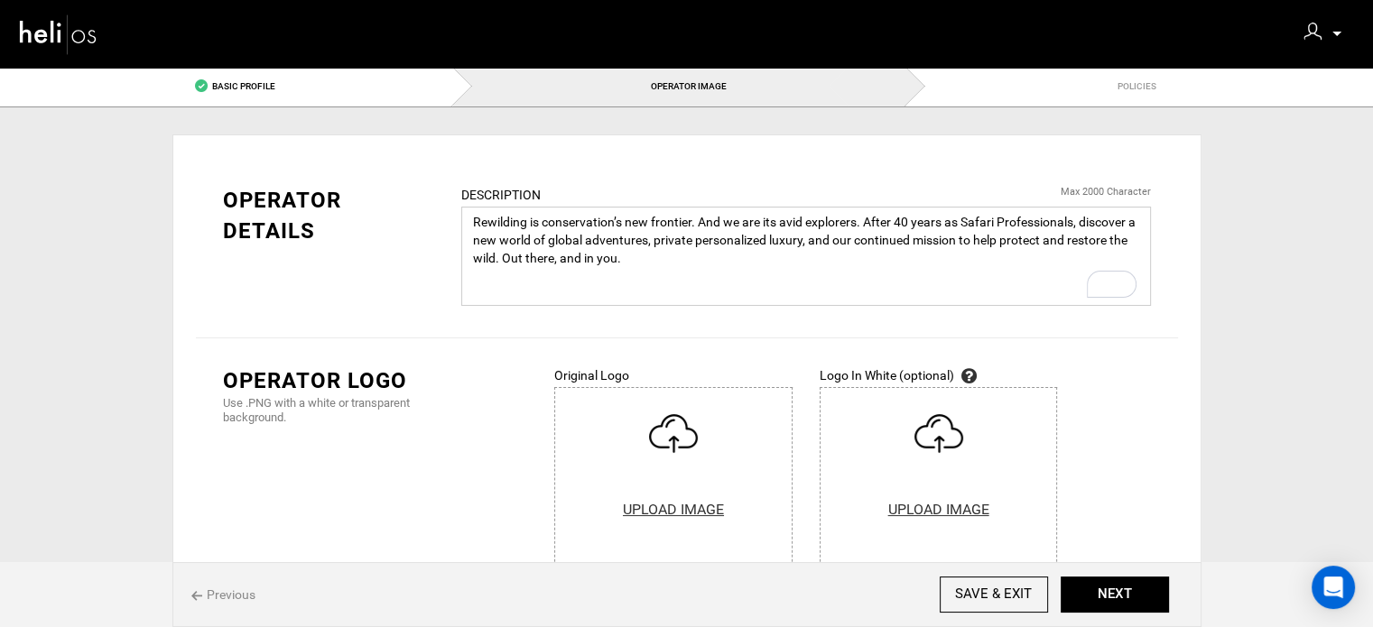
paste textarea "Private safari adventures that protect and connect with the natural world. We’r…"
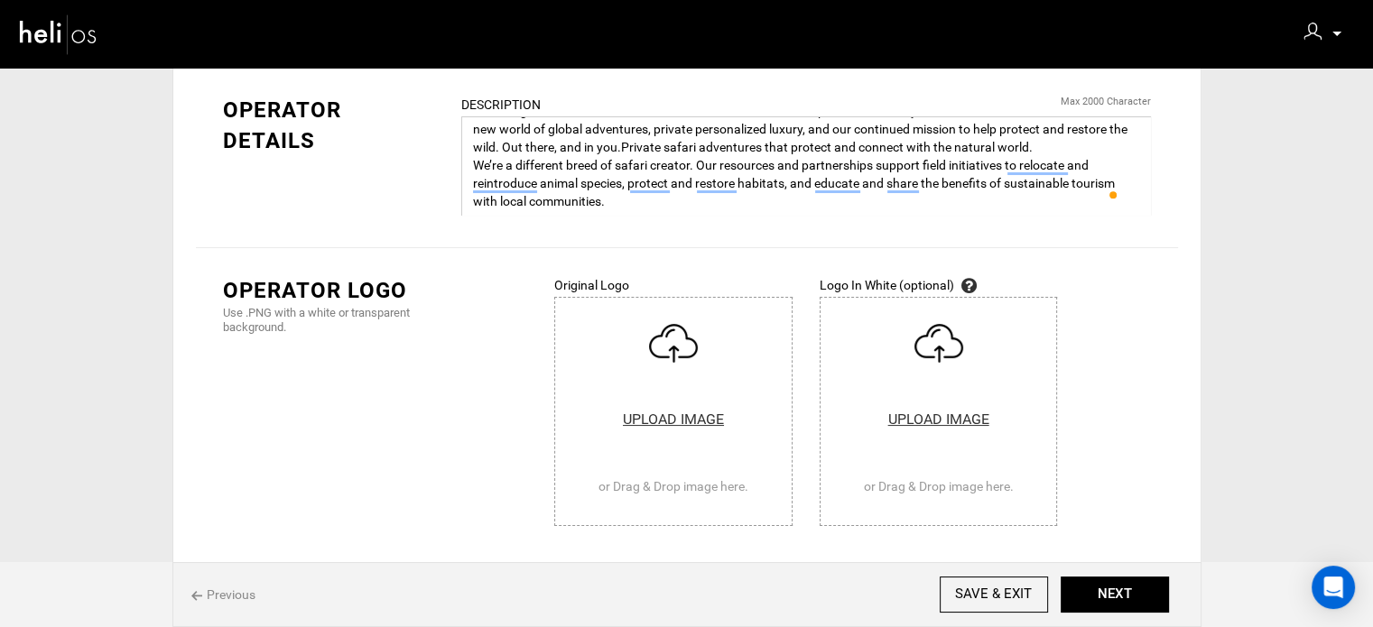
scroll to position [180, 0]
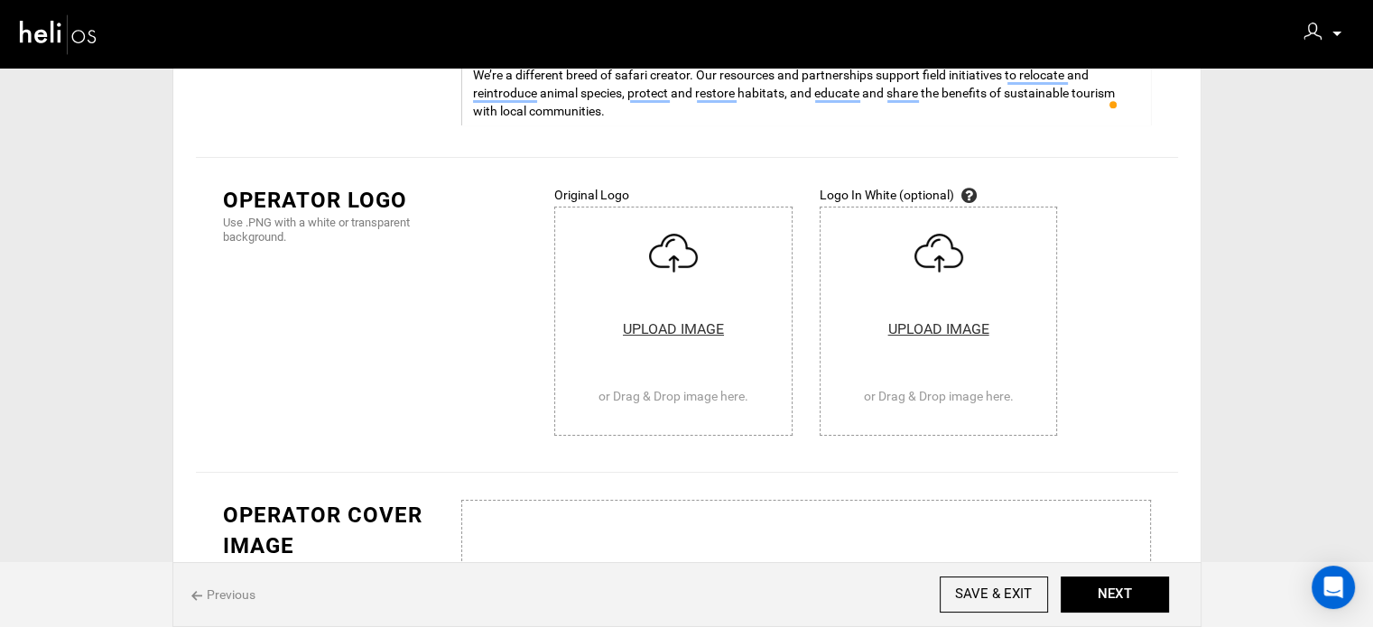
type textarea "Rewilding is conservation’s new frontier. And we are its avid explorers. After …"
click at [695, 310] on input "file" at bounding box center [673, 321] width 236 height 227
type input "C:\fakepath\489461923_1205895198064888_4486632498554939495_n.jpg"
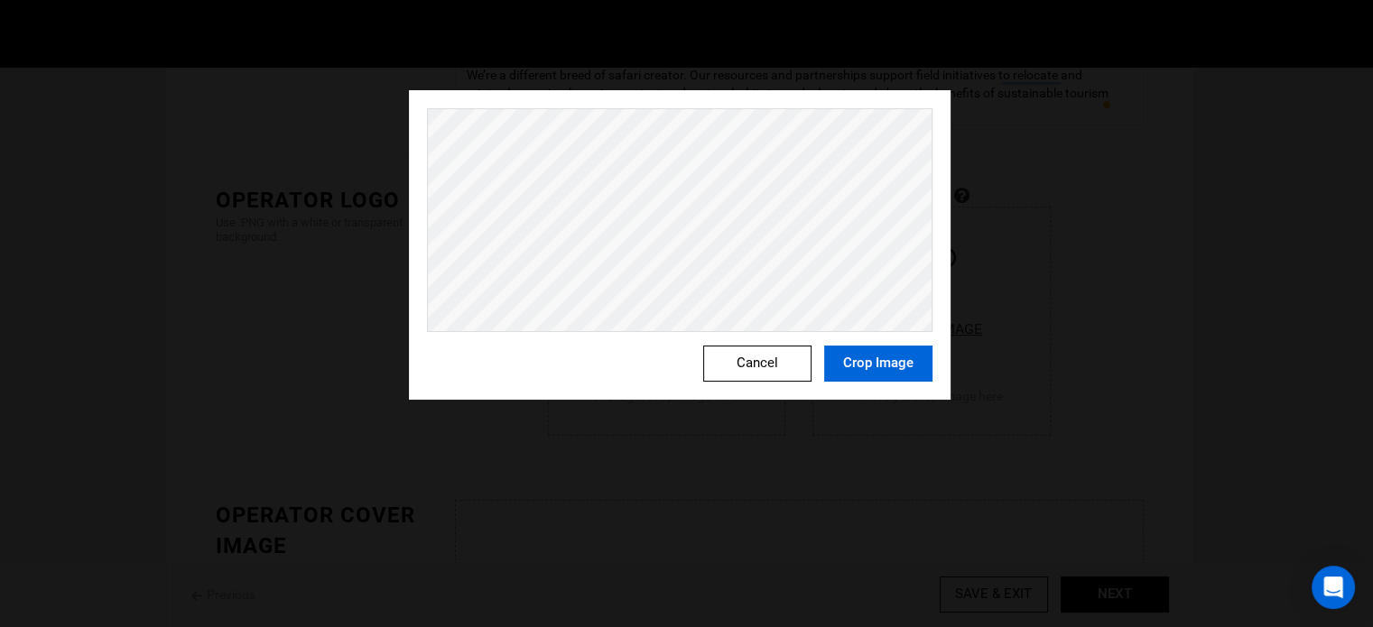
click at [901, 367] on button "Crop Image" at bounding box center [878, 364] width 108 height 36
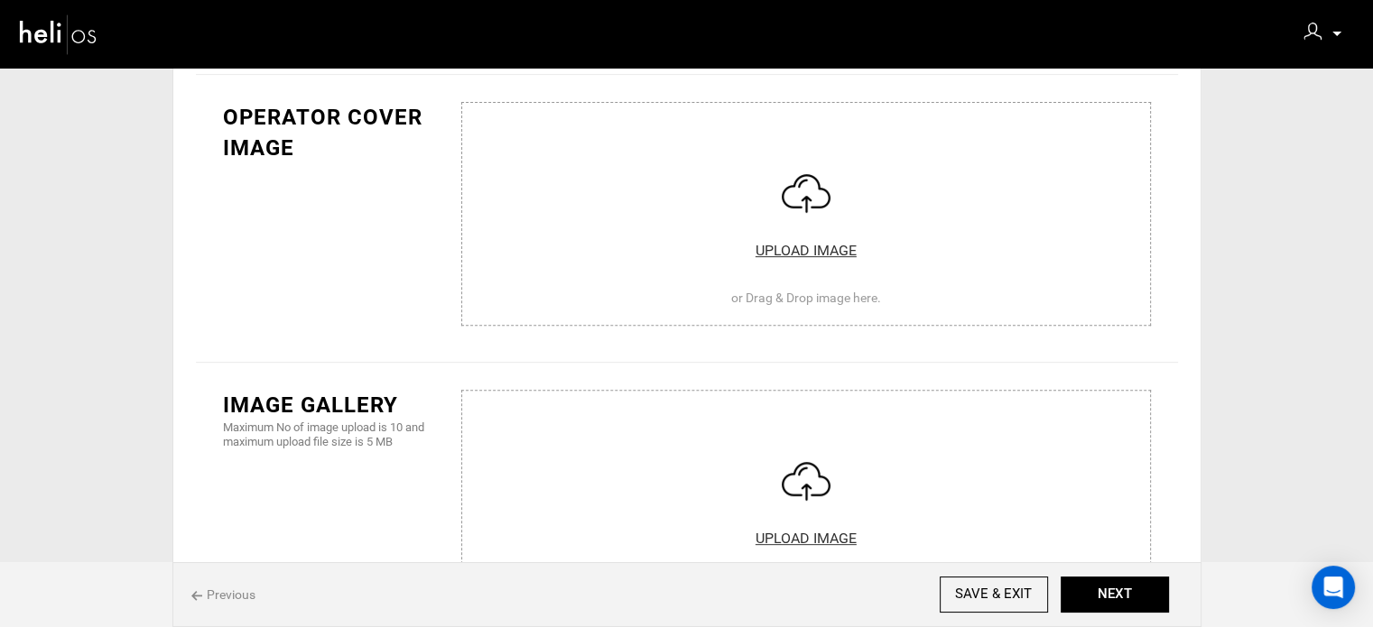
scroll to position [812, 0]
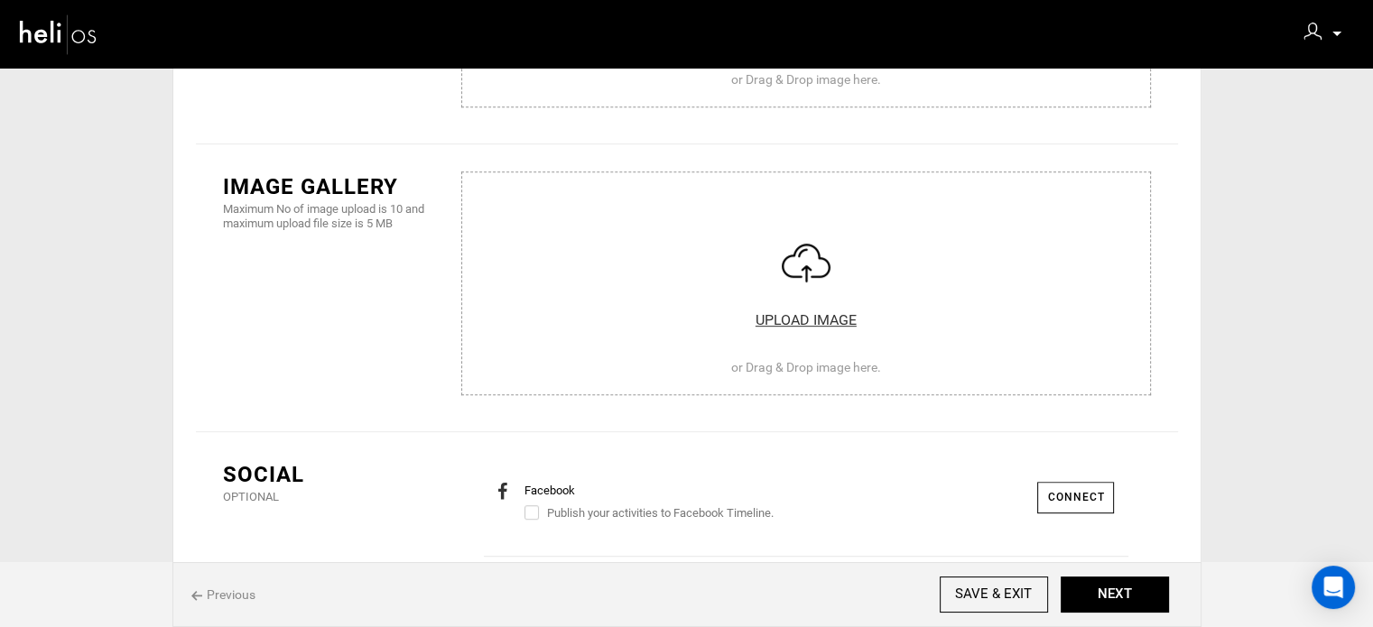
click at [671, 347] on input "file" at bounding box center [806, 279] width 717 height 217
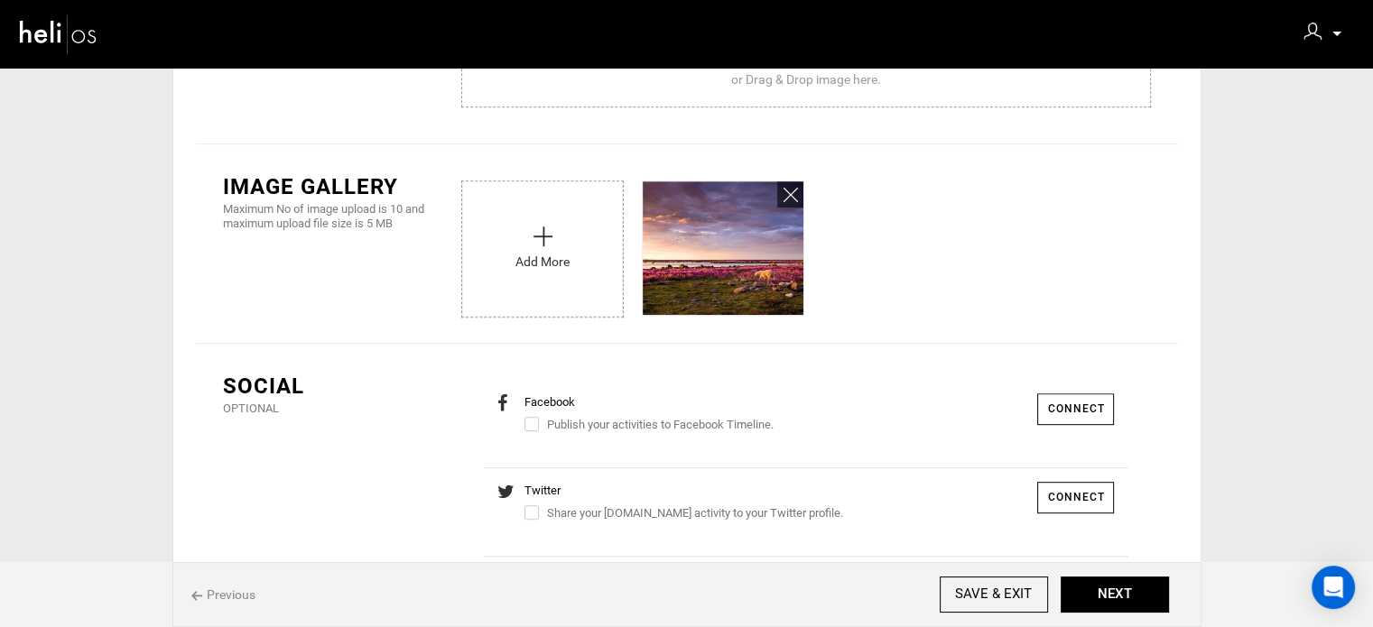
click at [550, 291] on input "file" at bounding box center [542, 244] width 161 height 126
